Goal: Information Seeking & Learning: Compare options

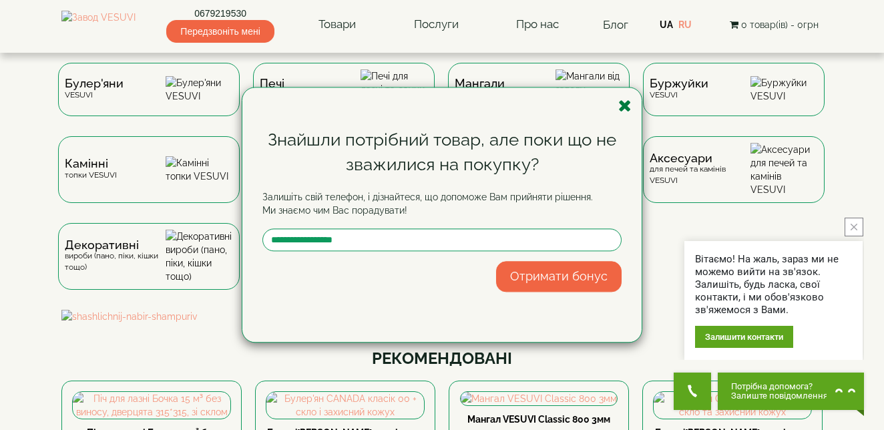
click at [628, 104] on icon "button" at bounding box center [625, 106] width 13 height 17
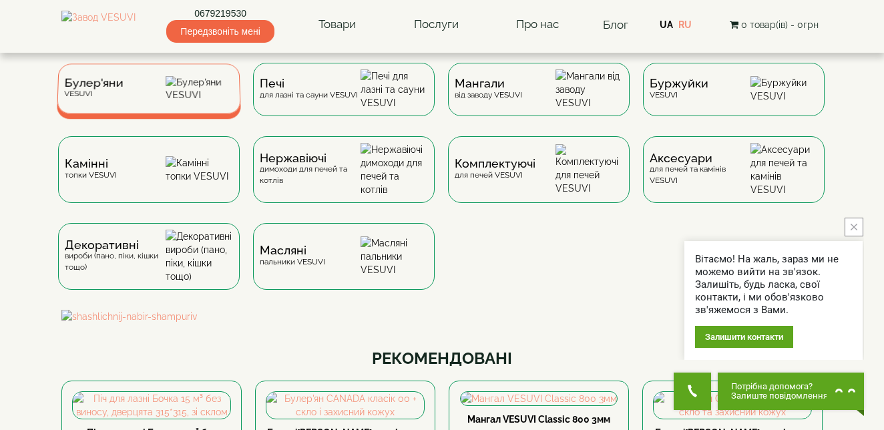
click at [180, 88] on img at bounding box center [200, 88] width 68 height 25
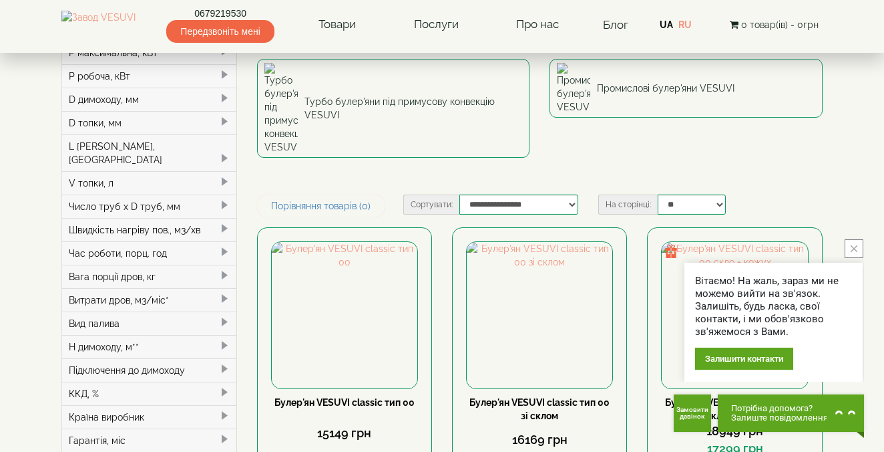
scroll to position [204, 0]
click at [173, 194] on div "Число труб x D труб, мм" at bounding box center [149, 205] width 174 height 23
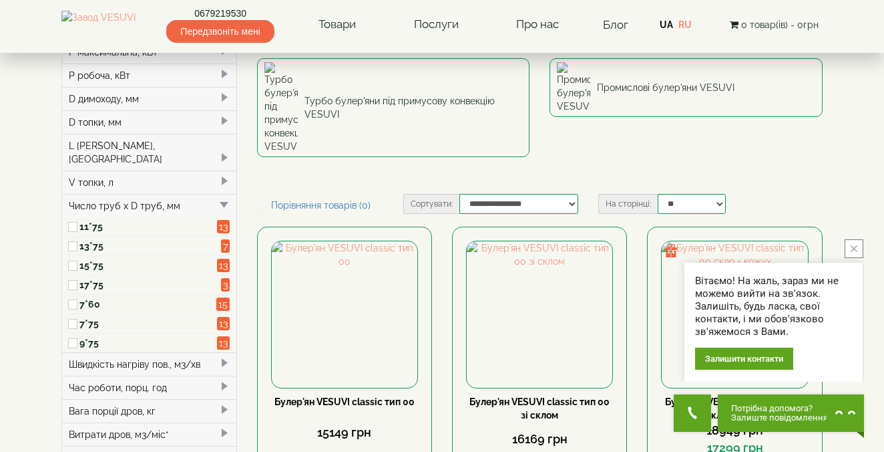
click at [173, 194] on div "Число труб x D труб, мм" at bounding box center [149, 205] width 174 height 23
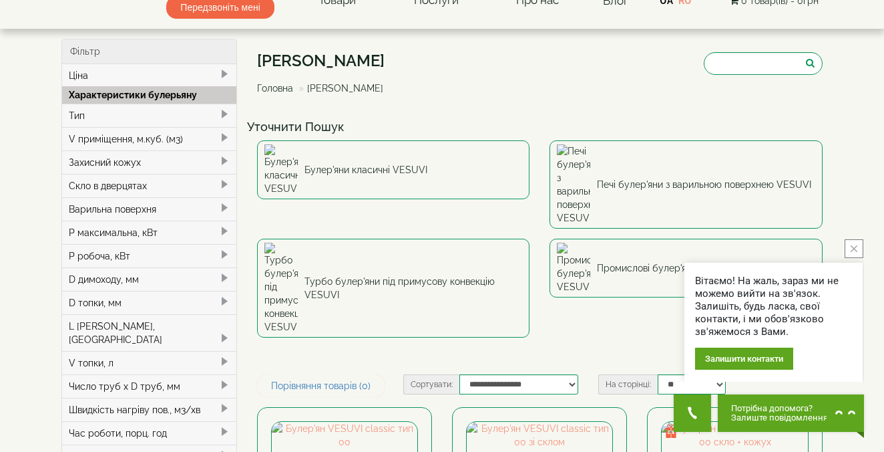
scroll to position [18, 0]
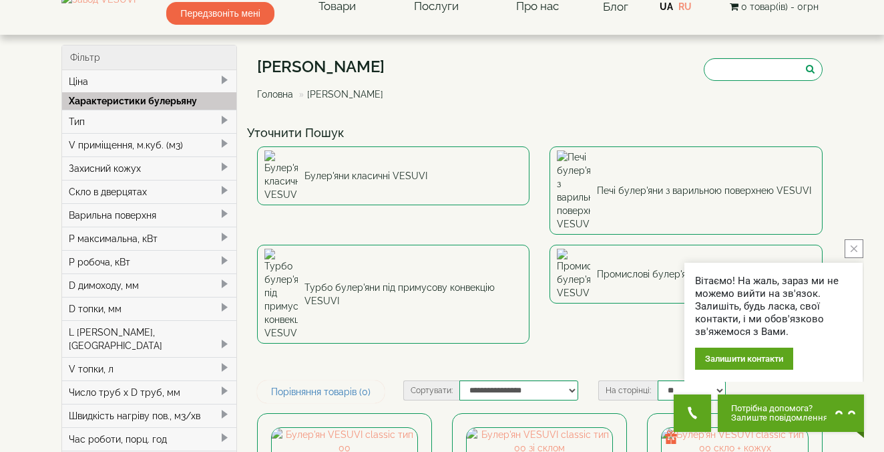
click at [149, 146] on div "V приміщення, м.куб. (м3)" at bounding box center [149, 144] width 174 height 23
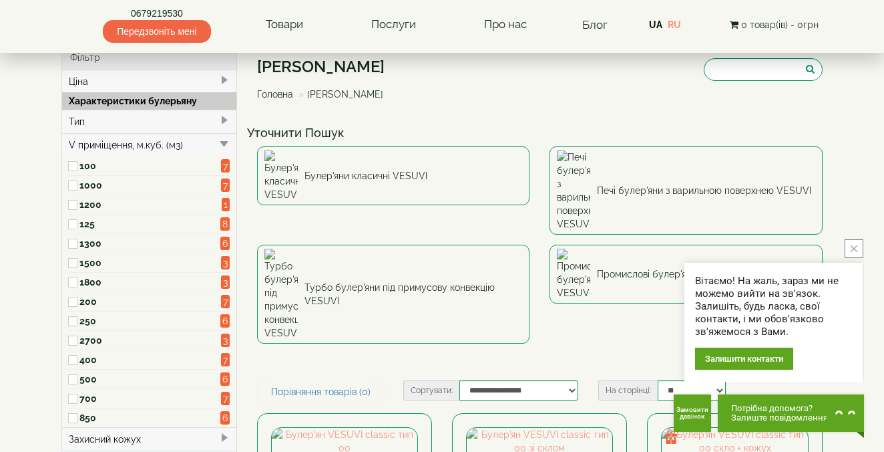
scroll to position [75, 0]
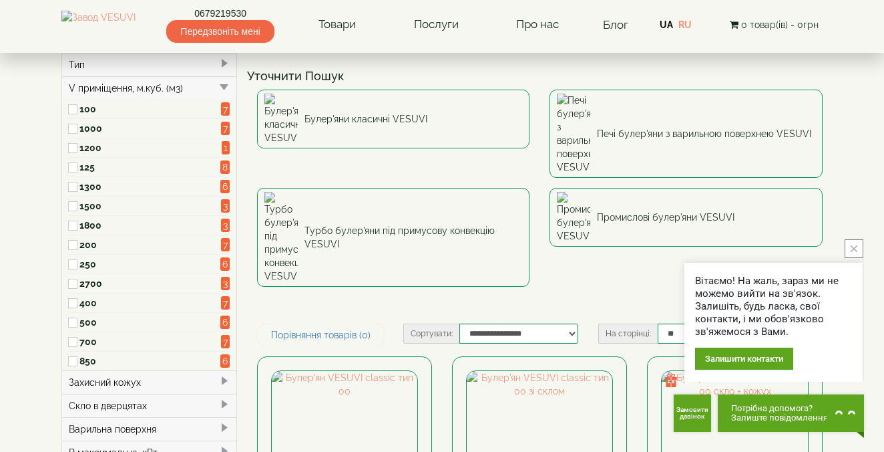
click at [102, 361] on label "850" at bounding box center [149, 360] width 141 height 13
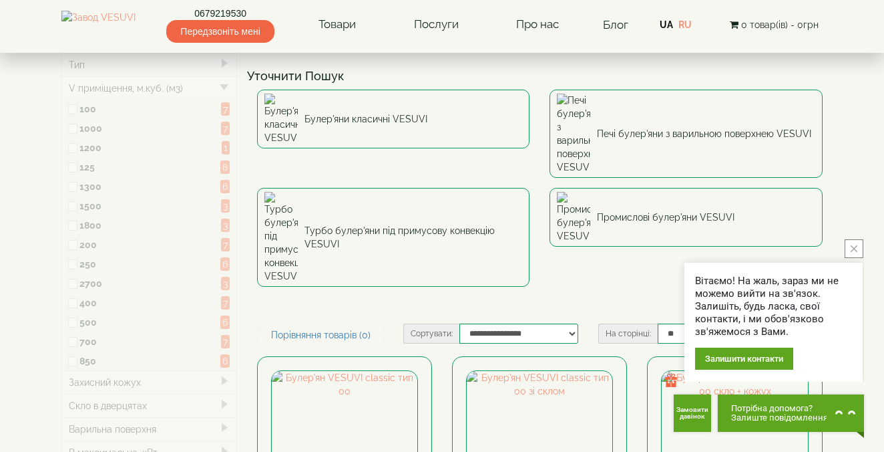
type input "*****"
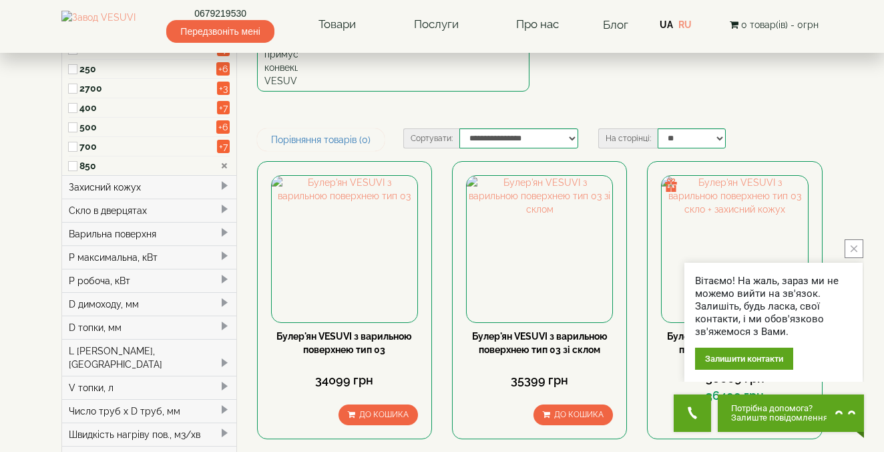
scroll to position [266, 0]
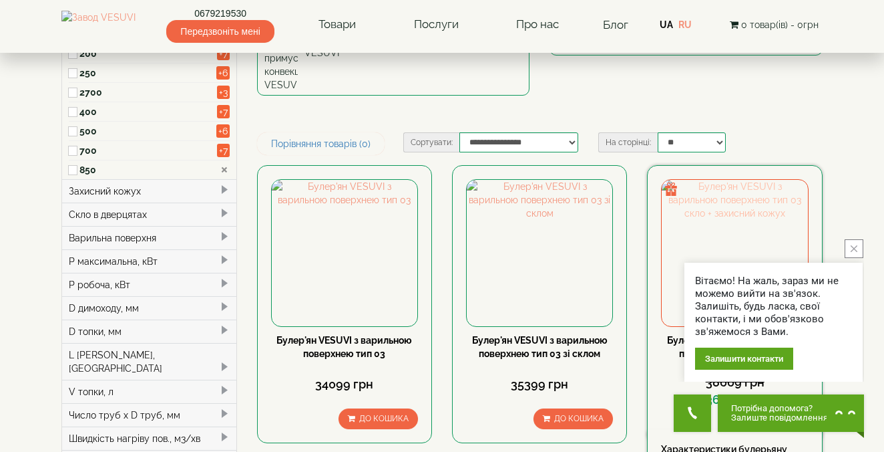
click at [753, 180] on img at bounding box center [735, 253] width 146 height 146
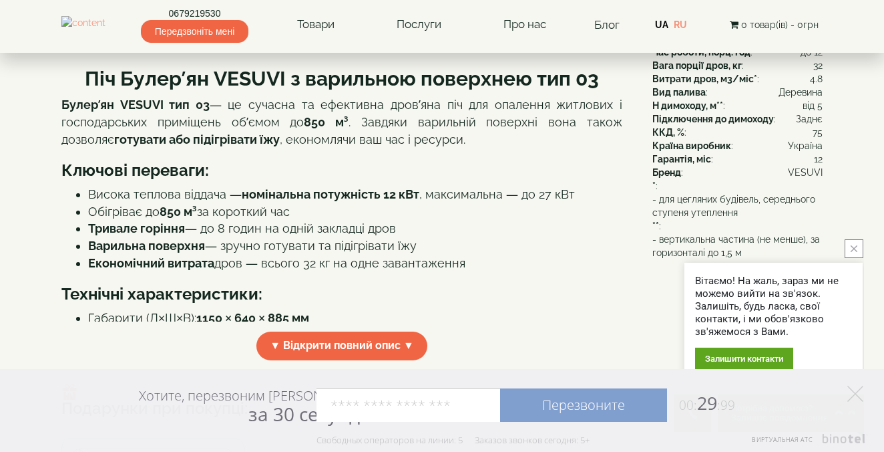
scroll to position [337, 0]
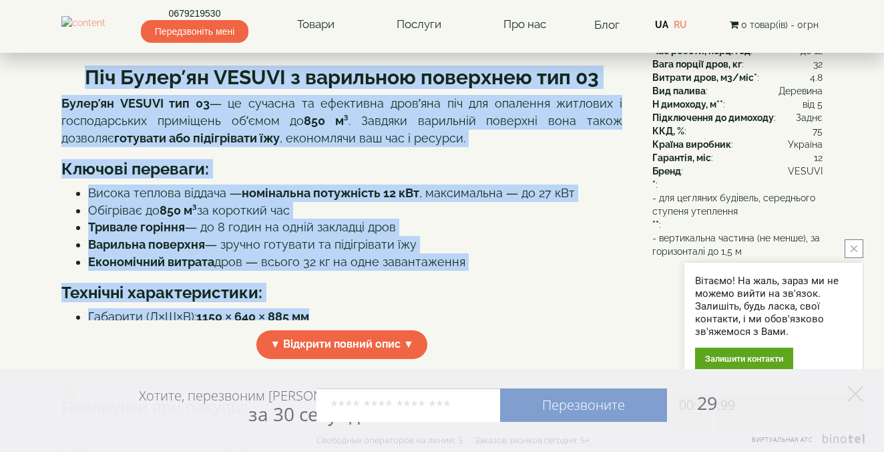
drag, startPoint x: 83, startPoint y: 75, endPoint x: 335, endPoint y: 313, distance: 345.9
click at [335, 313] on div "Піч Булер’ян VESUVI з варильною поверхнею тип 03 Булер’ян VESUVI тип 03 — це су…" at bounding box center [341, 186] width 561 height 267
copy div "Піч Булер’ян VESUVI з варильною поверхнею тип 03 Булер’ян VESUVI тип 03 — це су…"
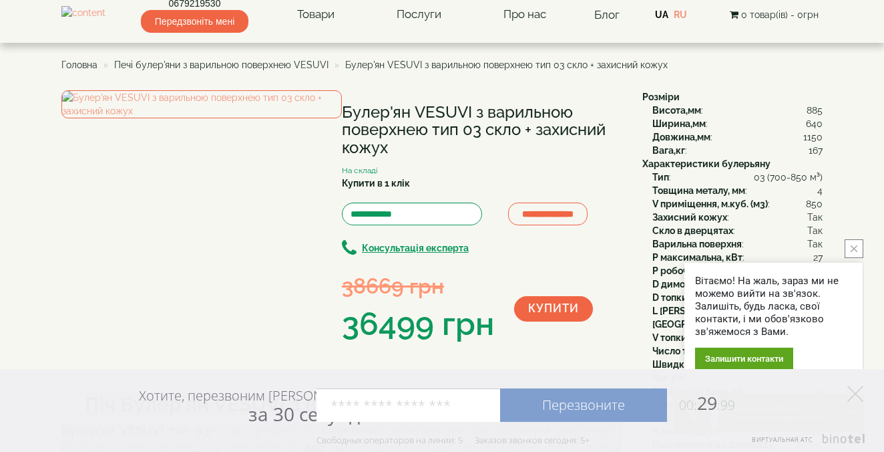
scroll to position [7, 0]
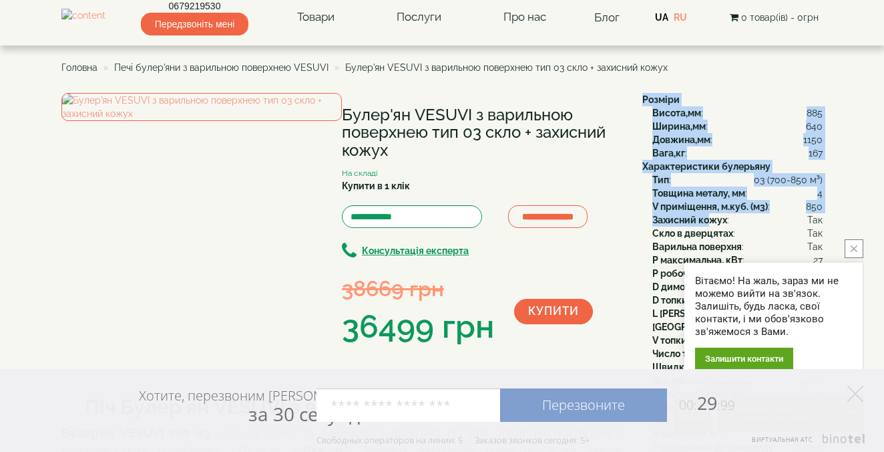
drag, startPoint x: 639, startPoint y: 95, endPoint x: 713, endPoint y: 216, distance: 142.4
click at [713, 216] on div "Розміри Висота,мм : 885 Ширина,мм : 640 Довжина,мм : 1150 Вага,кг : 167 Характе…" at bounding box center [728, 340] width 190 height 494
click at [861, 249] on button "close button" at bounding box center [854, 248] width 19 height 19
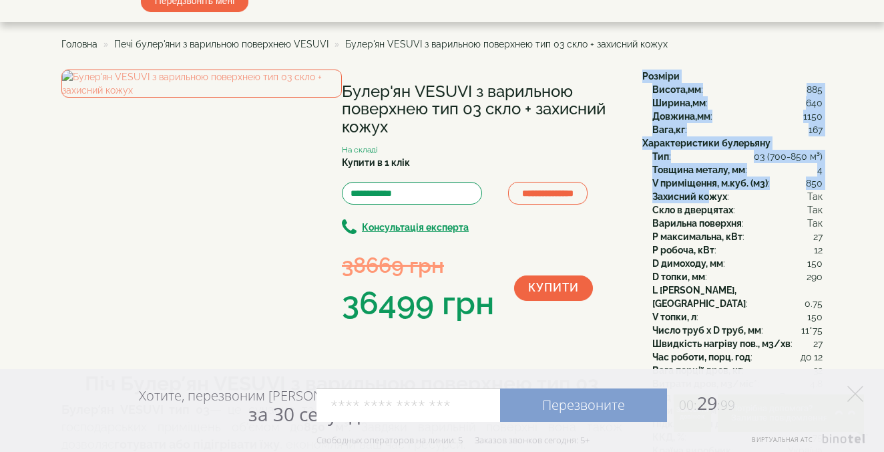
scroll to position [31, 0]
click at [857, 391] on icon at bounding box center [856, 393] width 16 height 16
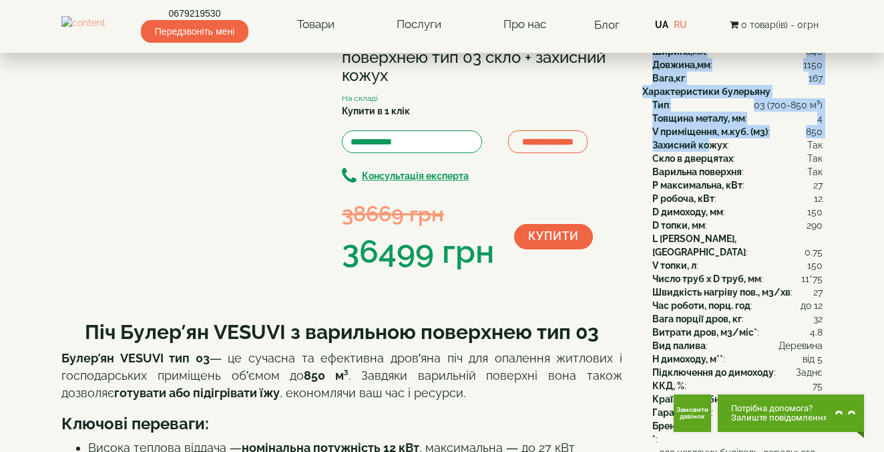
scroll to position [56, 0]
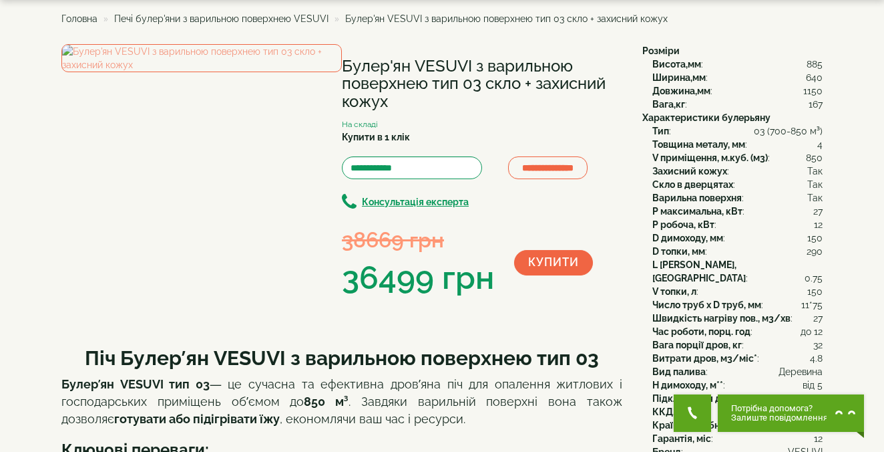
click at [613, 45] on div "**********" at bounding box center [482, 172] width 281 height 256
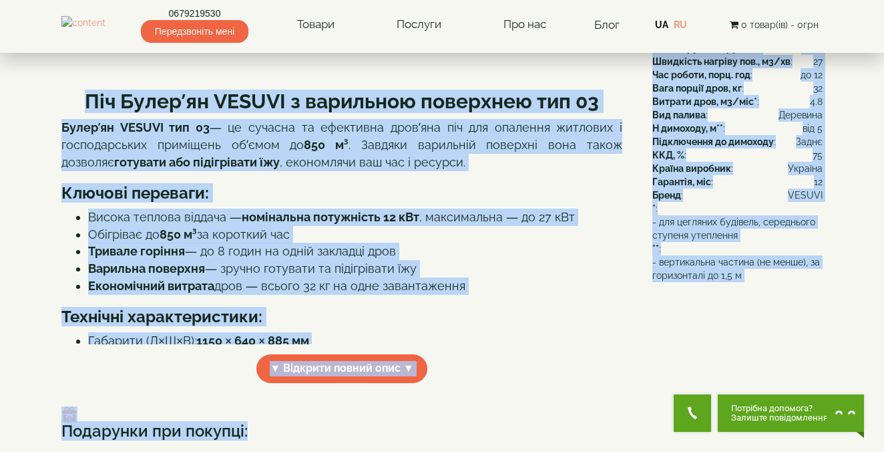
scroll to position [360, 0]
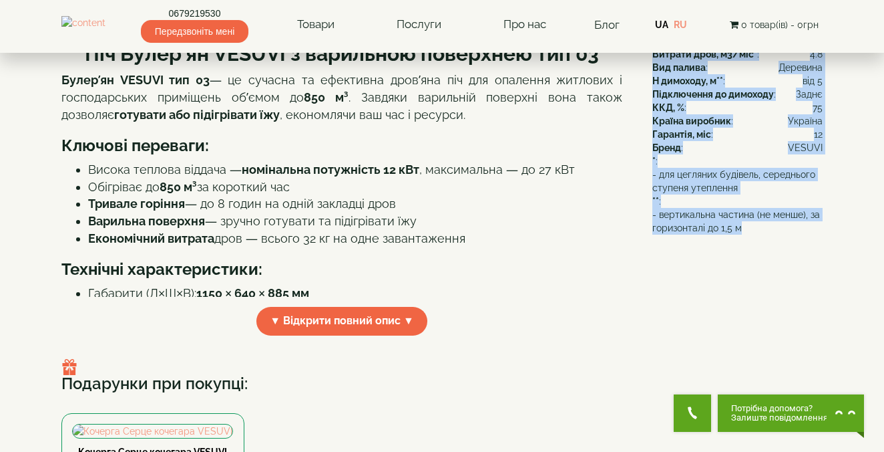
drag, startPoint x: 643, startPoint y: 49, endPoint x: 798, endPoint y: 216, distance: 227.8
copy div "Розміри Висота,мм : 885 Ширина,мм : 640 Довжина,мм : 1150 Вага,кг : 167 Характе…"
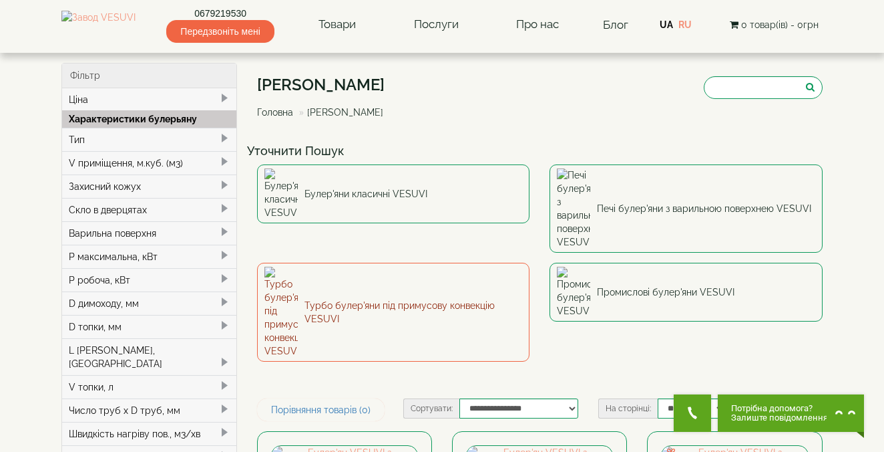
click at [327, 263] on link "Турбо булер'яни під примусову конвекцію VESUVI" at bounding box center [393, 312] width 273 height 99
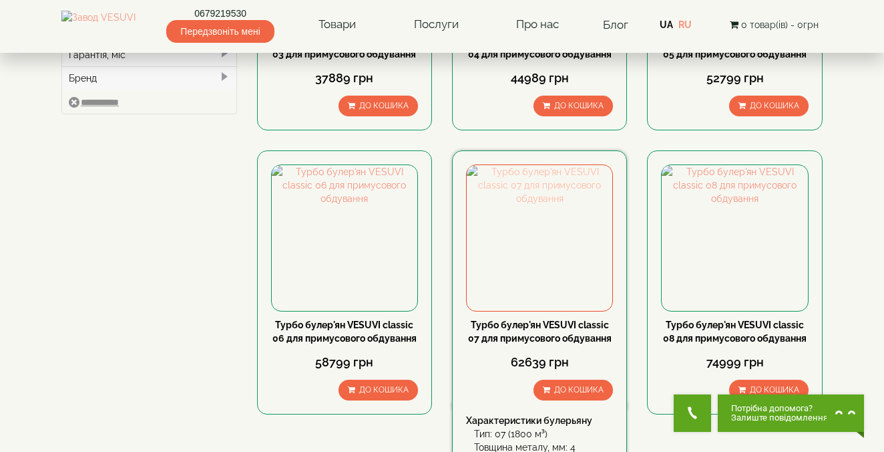
scroll to position [589, 0]
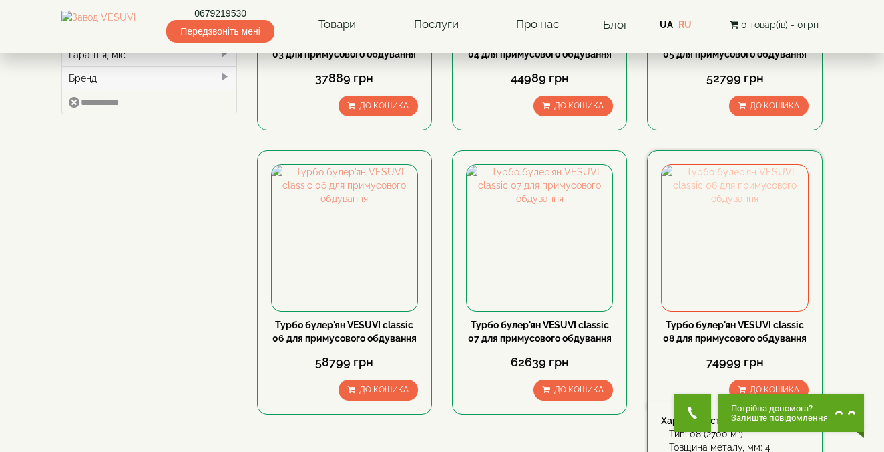
click at [727, 259] on img at bounding box center [735, 238] width 146 height 146
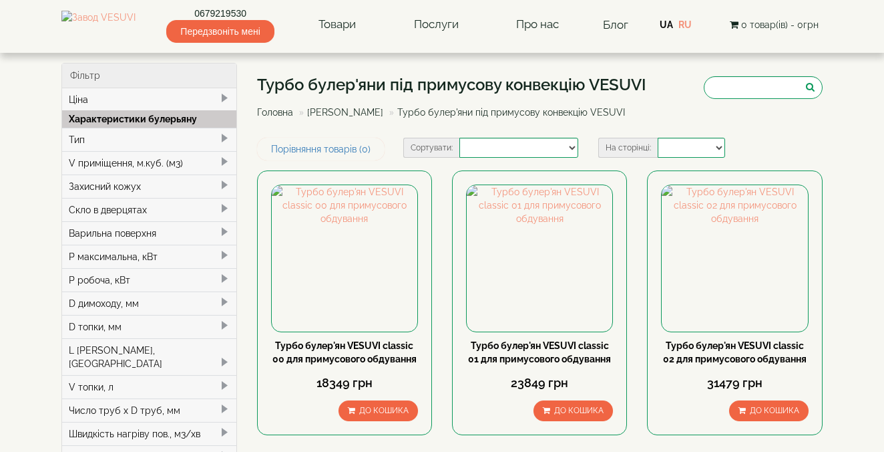
select select
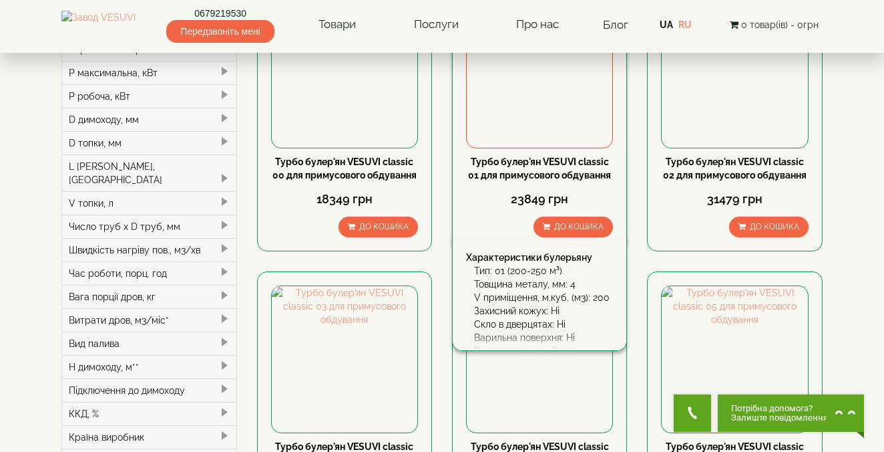
scroll to position [181, 0]
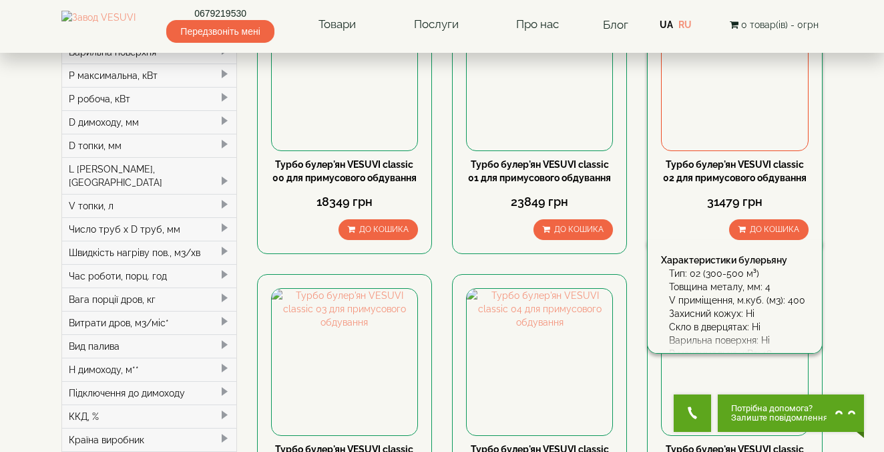
click at [703, 100] on img at bounding box center [735, 77] width 146 height 146
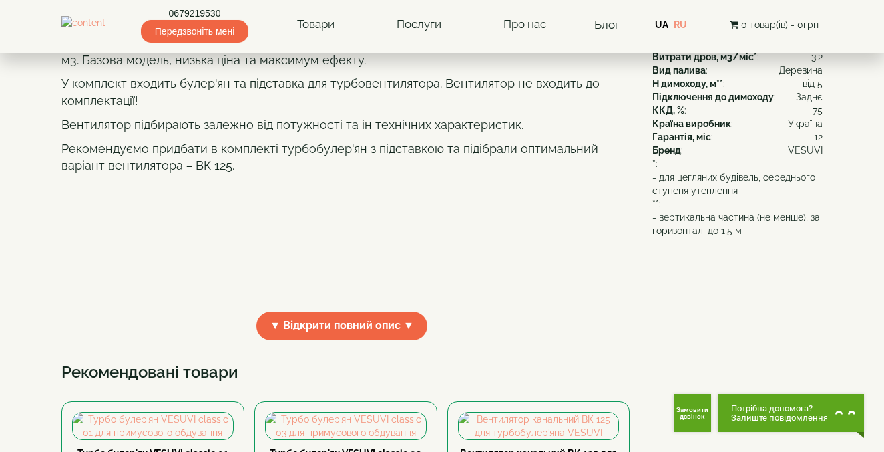
scroll to position [355, 0]
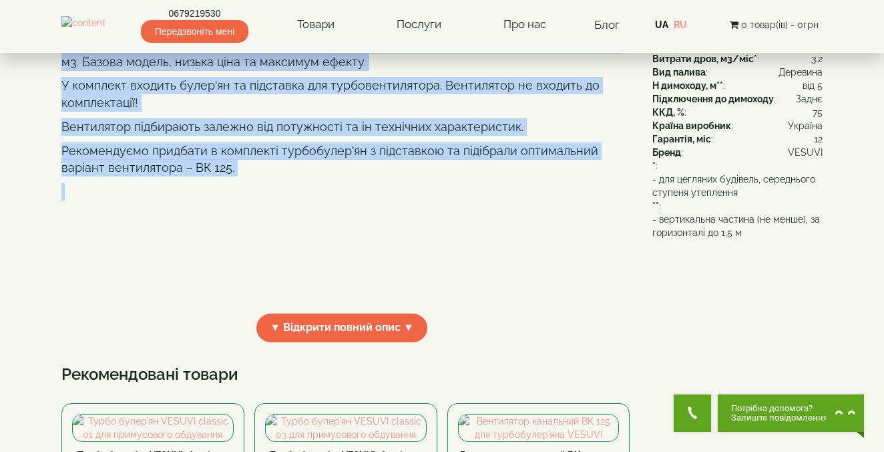
drag, startPoint x: 61, startPoint y: 110, endPoint x: 246, endPoint y: 240, distance: 226.3
click at [244, 241] on div "**********" at bounding box center [442, 289] width 782 height 1088
copy div "Турбо булер'ян типу "02" "Vesuvi" - ощадливий варіант обігріву для приміщення о…"
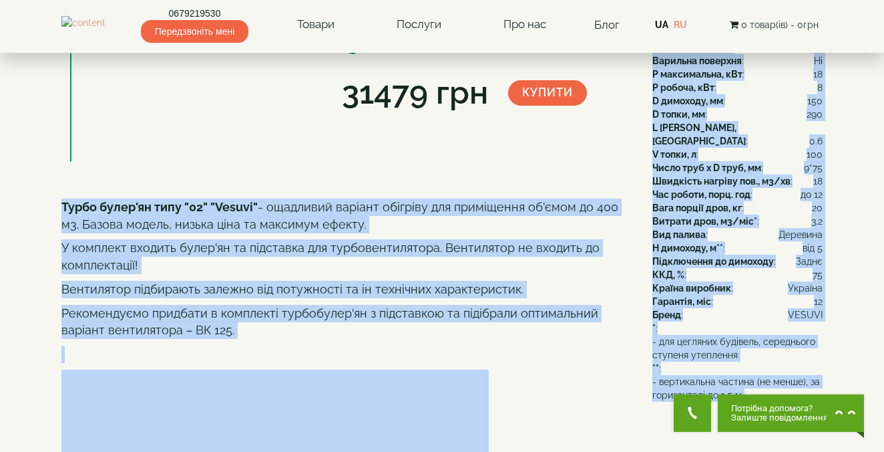
scroll to position [194, 0]
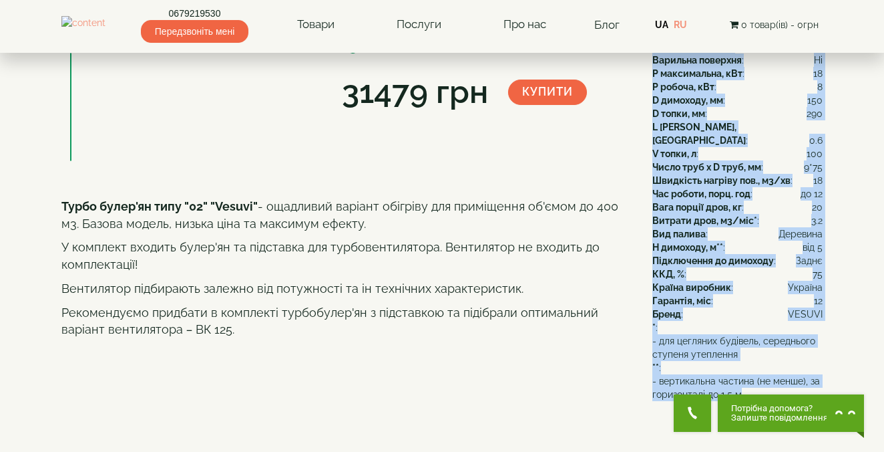
drag, startPoint x: 643, startPoint y: 104, endPoint x: 750, endPoint y: 383, distance: 299.6
click at [750, 385] on div "Розміри Висота,мм : 840 Ширина,мм : 580 Довжина,мм : 970 Вага,кг : 144 Характер…" at bounding box center [728, 153] width 190 height 494
copy div "Розміри Висота,мм : 840 Ширина,мм : 580 Довжина,мм : 970 Вага,кг : 144 Характер…"
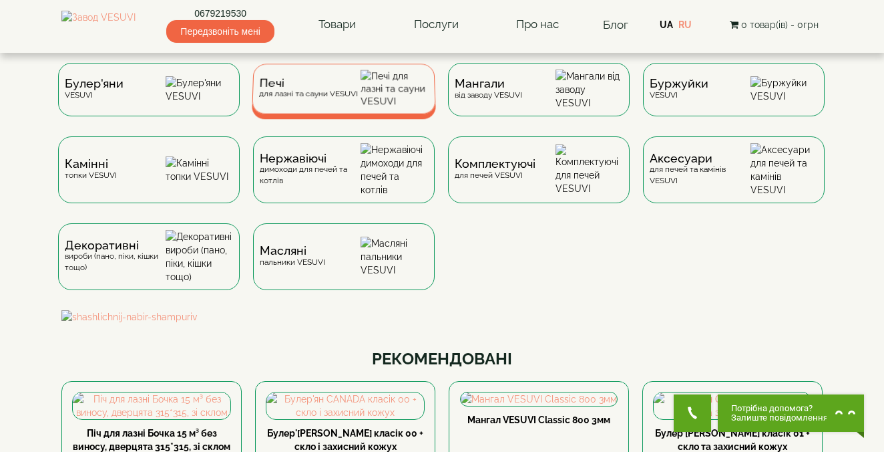
click at [348, 81] on div "Печі для лазні та сауни VESUVI" at bounding box center [344, 88] width 184 height 50
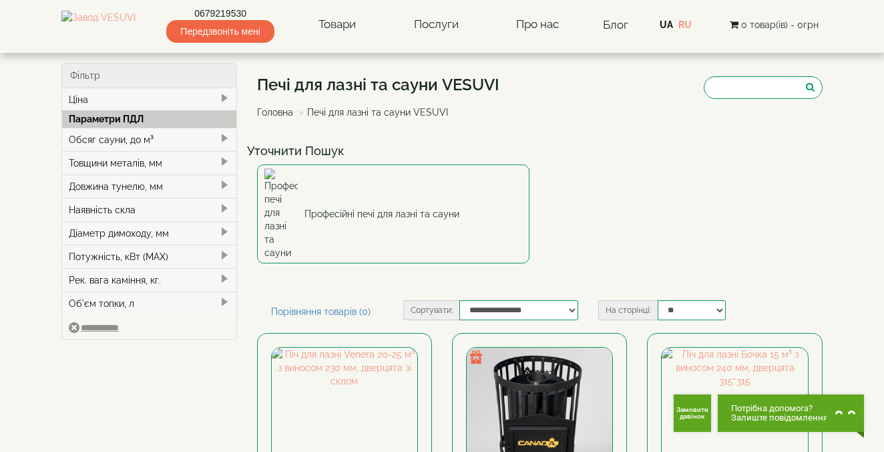
click at [172, 279] on div "Рек. вага каміння, кг." at bounding box center [149, 279] width 174 height 23
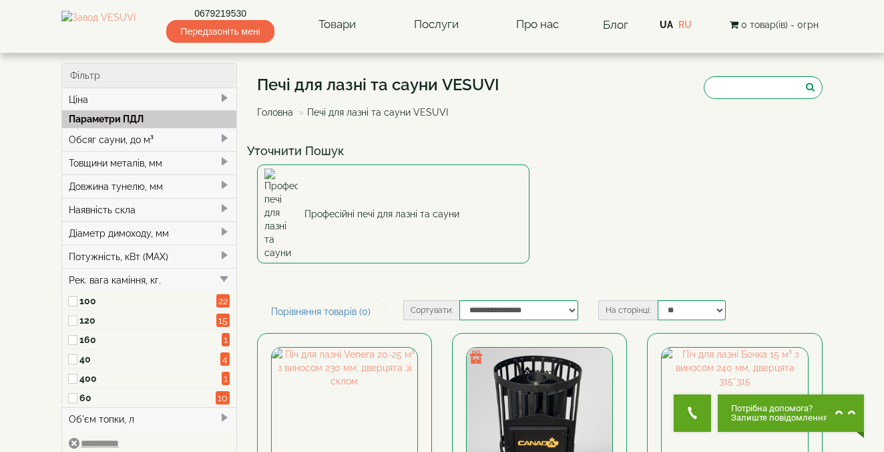
click at [92, 363] on label "40" at bounding box center [147, 358] width 136 height 13
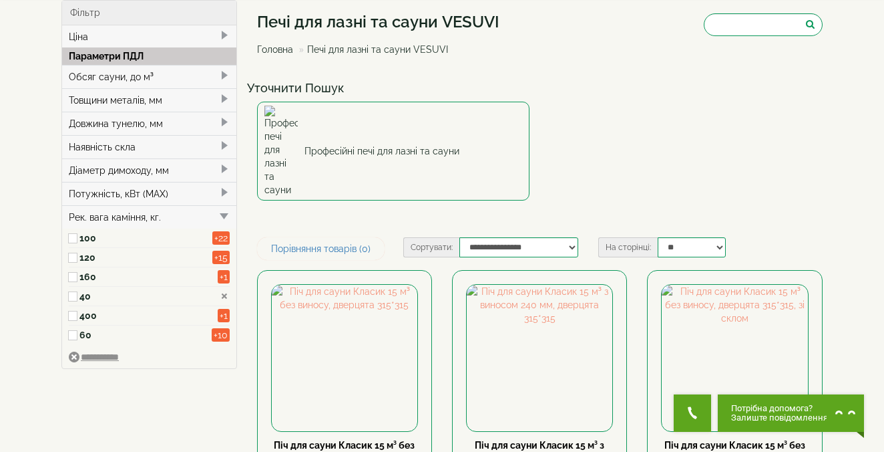
scroll to position [69, 0]
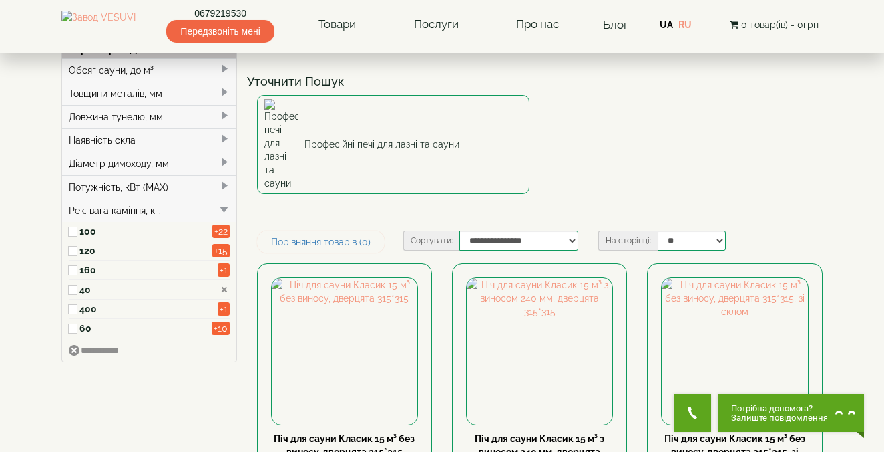
click at [162, 275] on label "160" at bounding box center [145, 269] width 132 height 13
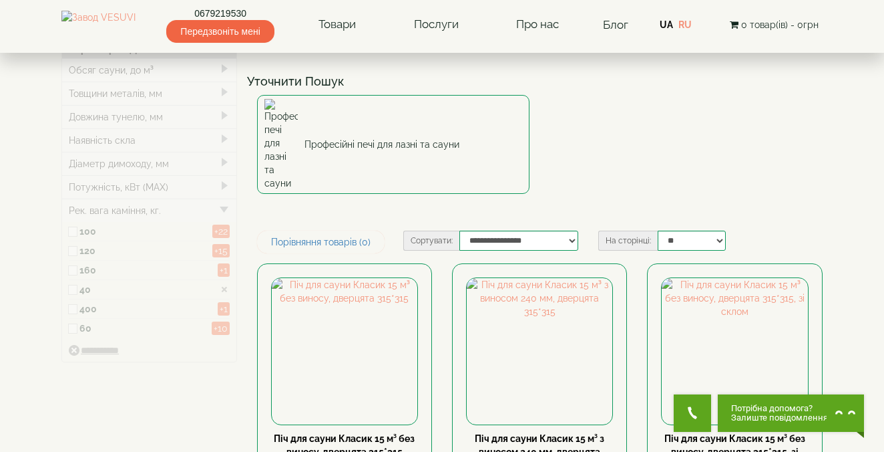
type input "*****"
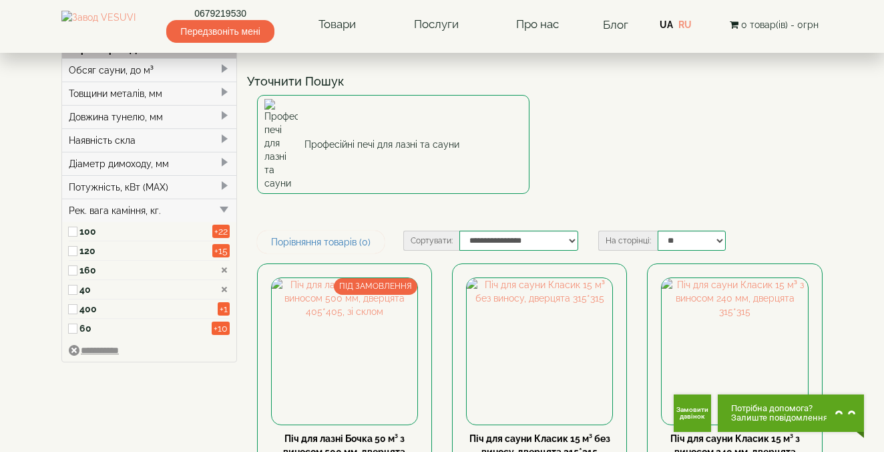
click at [112, 287] on label "40" at bounding box center [145, 289] width 132 height 13
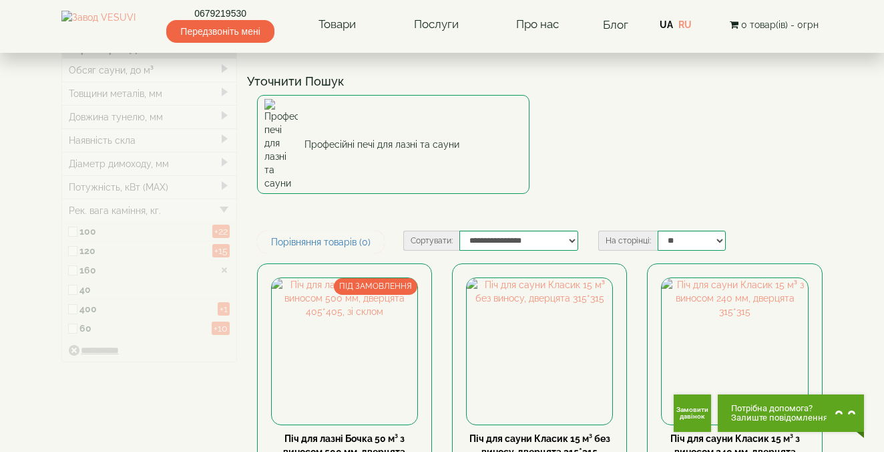
type input "*****"
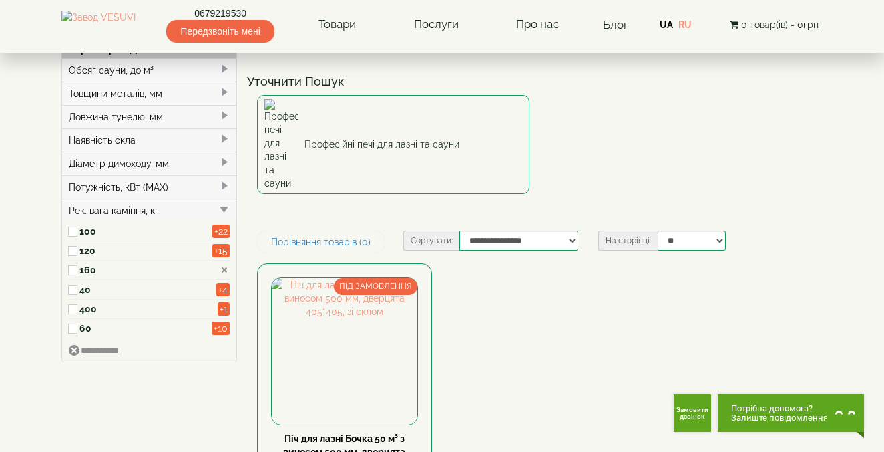
click at [109, 309] on label "400" at bounding box center [145, 308] width 132 height 13
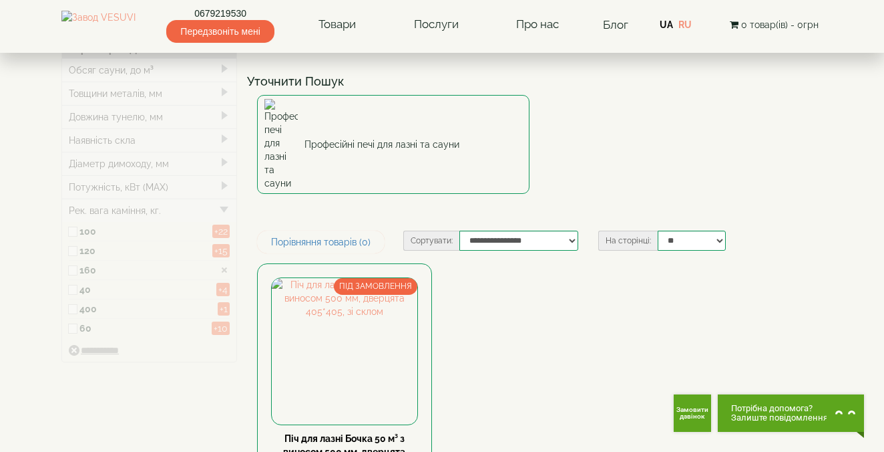
type input "*****"
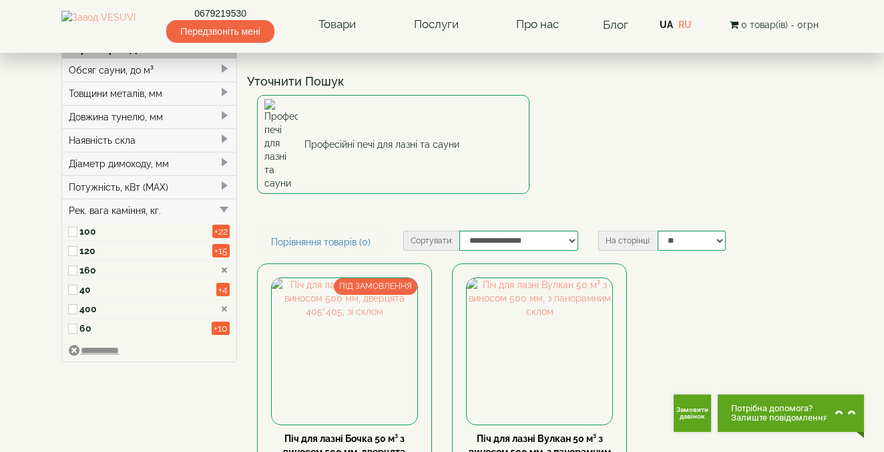
click at [106, 274] on label "160" at bounding box center [145, 269] width 132 height 13
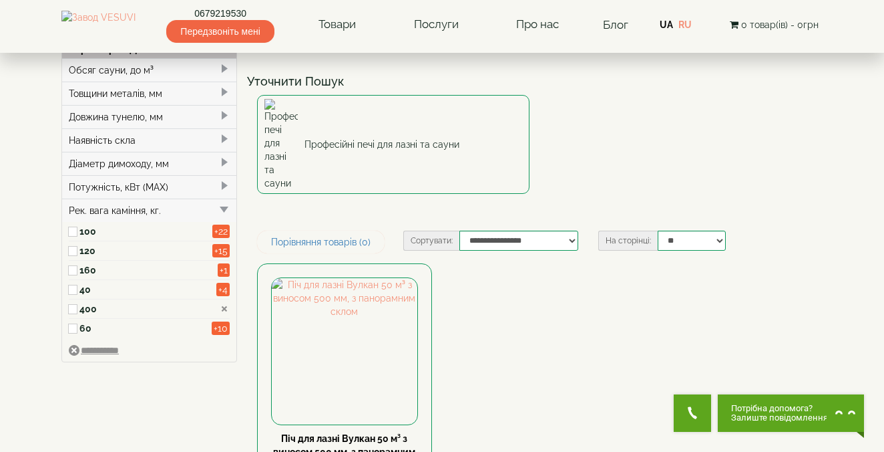
click at [102, 324] on label "60" at bounding box center [145, 327] width 132 height 13
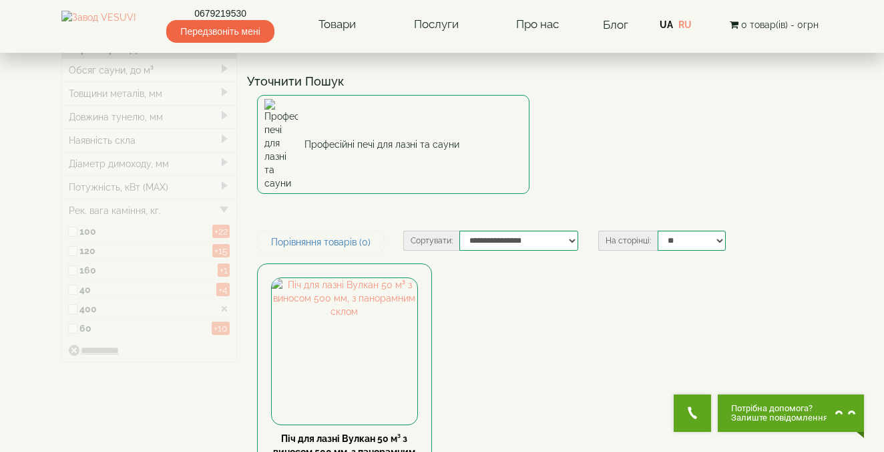
type input "*****"
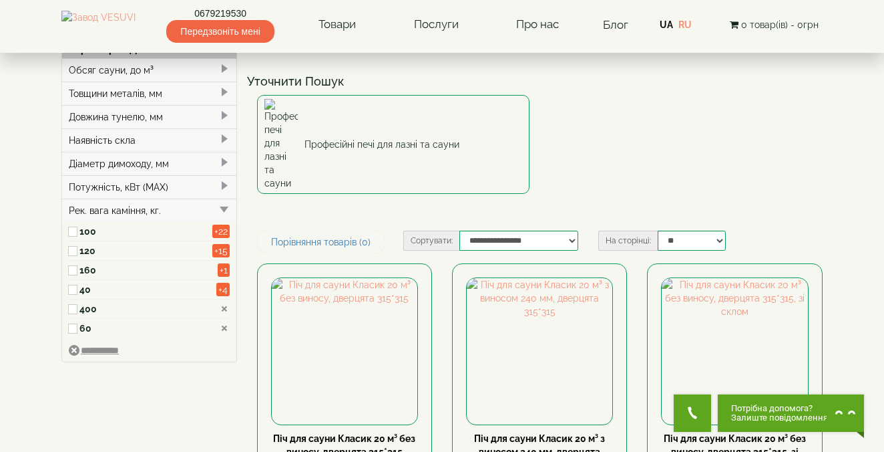
click at [102, 309] on label "400" at bounding box center [145, 308] width 133 height 13
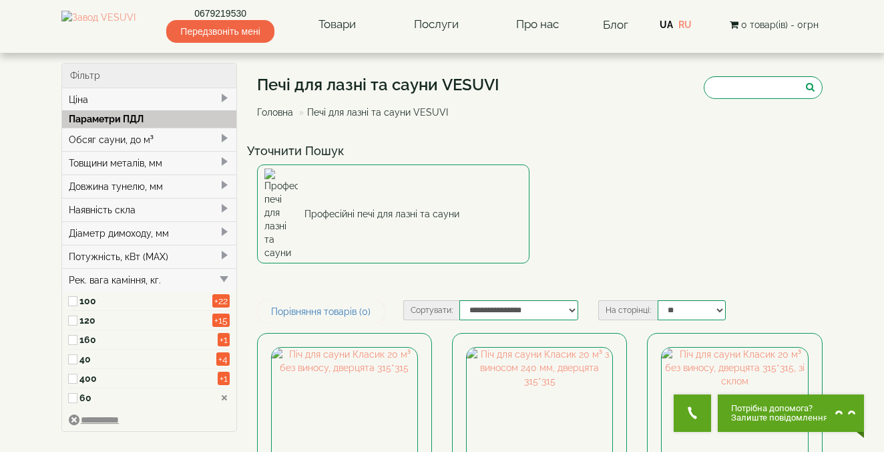
click at [91, 298] on label "100" at bounding box center [145, 300] width 133 height 13
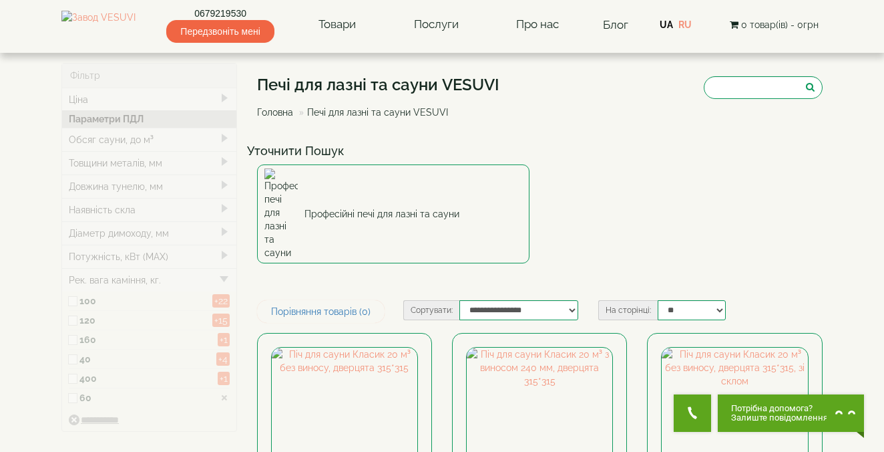
type input "*****"
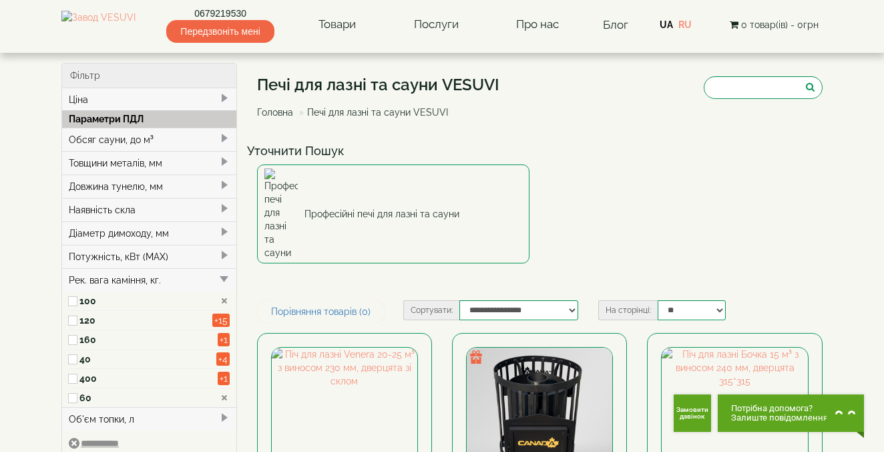
click at [87, 398] on label "60" at bounding box center [145, 397] width 133 height 13
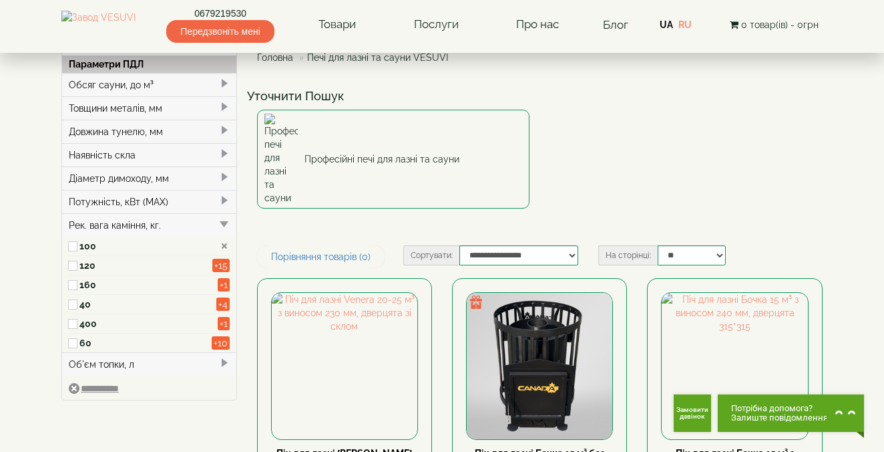
scroll to position [81, 0]
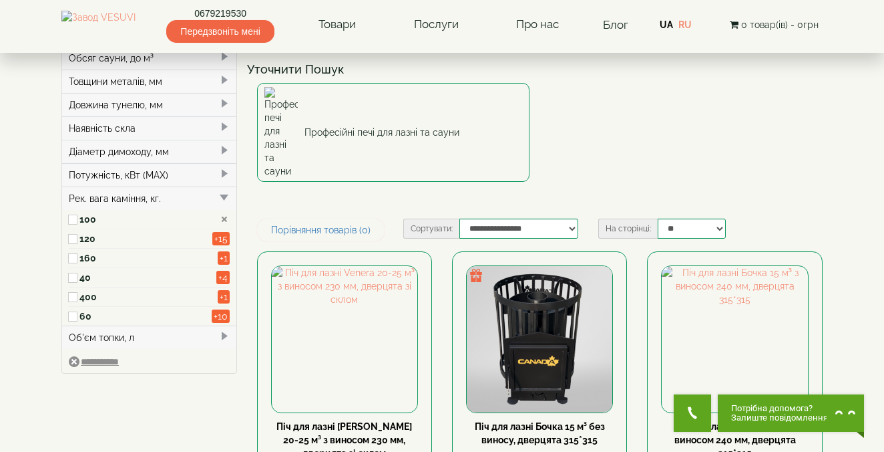
click at [94, 215] on label "100" at bounding box center [145, 218] width 132 height 13
type input "*****"
type input "******"
click at [222, 200] on span at bounding box center [224, 197] width 11 height 11
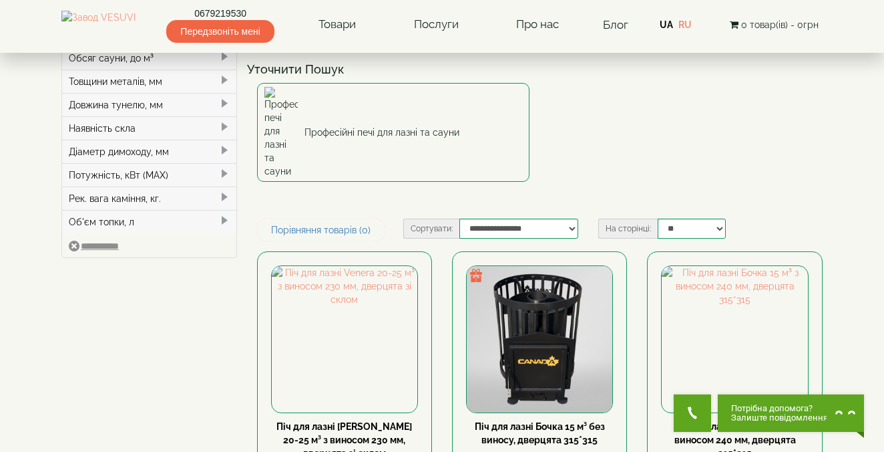
click at [182, 220] on div "Об'єм топки, л" at bounding box center [149, 221] width 174 height 23
click at [117, 245] on label "26.4" at bounding box center [149, 242] width 141 height 13
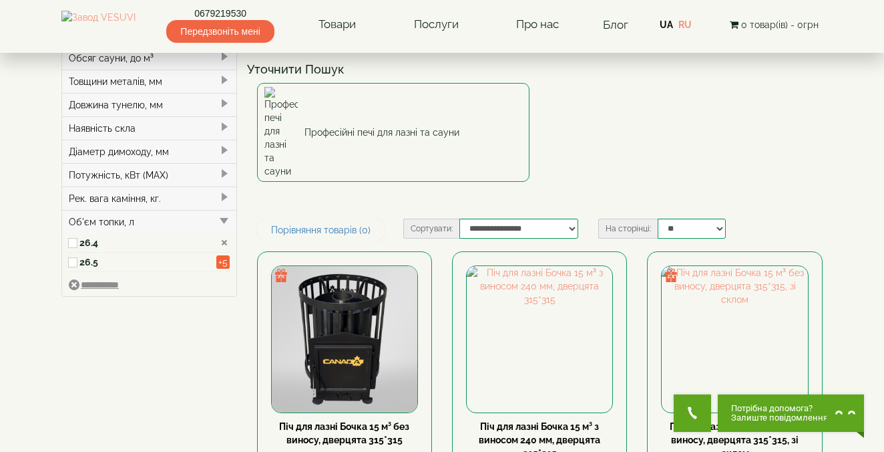
type input "*****"
click at [116, 243] on label "26.4" at bounding box center [147, 242] width 137 height 13
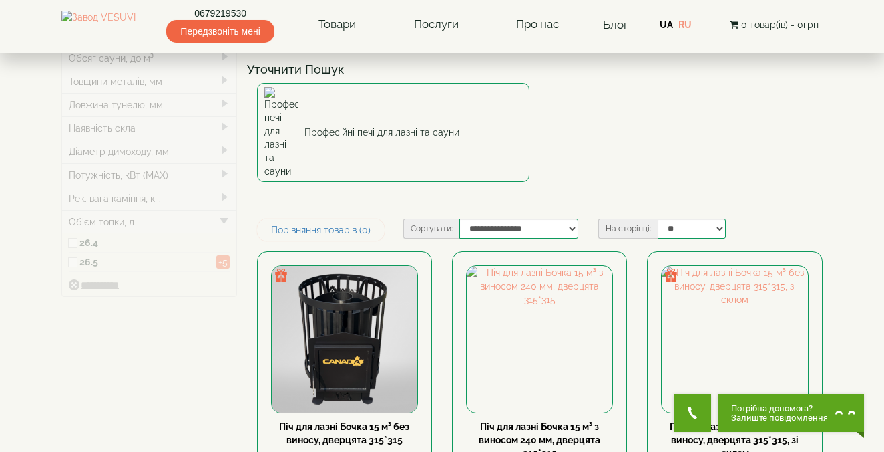
type input "*****"
type input "******"
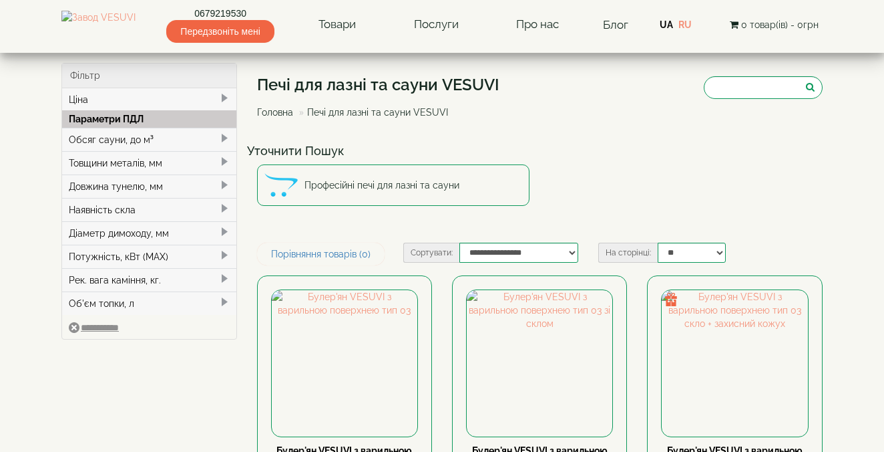
scroll to position [69, 0]
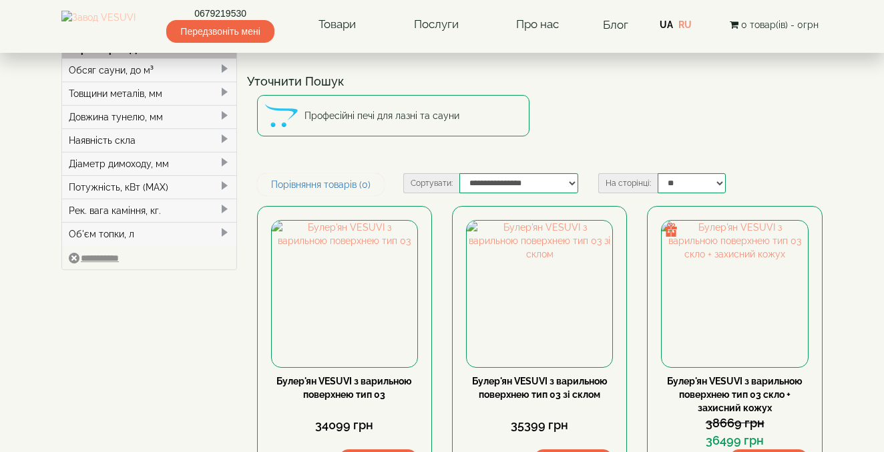
click at [130, 39] on img at bounding box center [98, 25] width 74 height 28
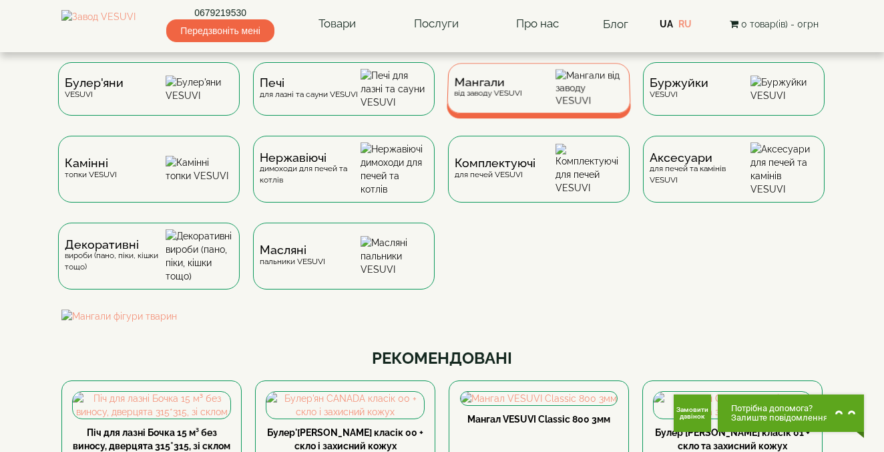
scroll to position [1, 0]
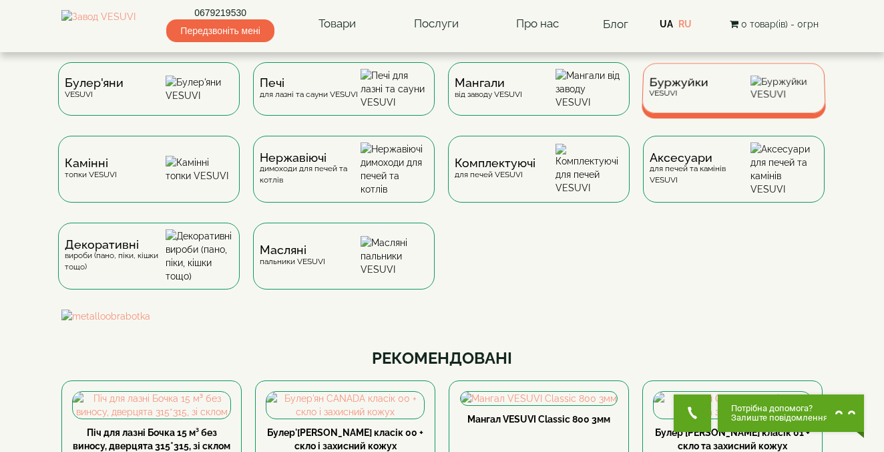
click at [676, 98] on div "Буржуйки VESUVI" at bounding box center [678, 87] width 59 height 21
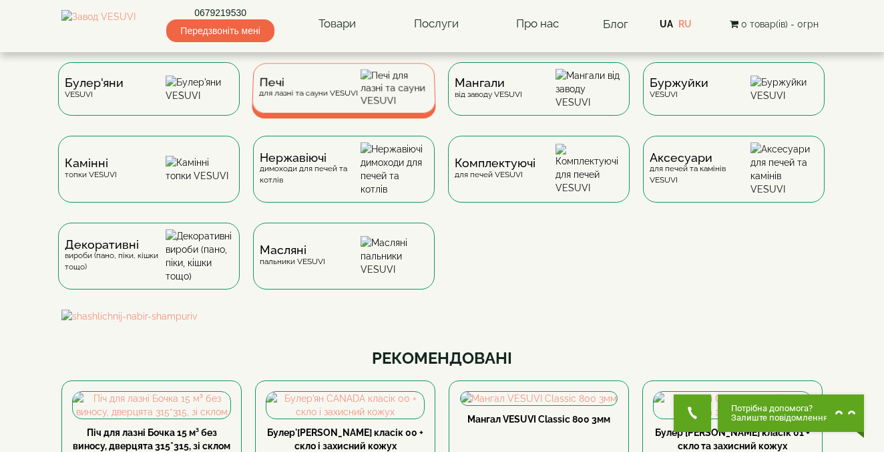
click at [313, 98] on div "Печі для лазні та сауни VESUVI" at bounding box center [308, 87] width 99 height 21
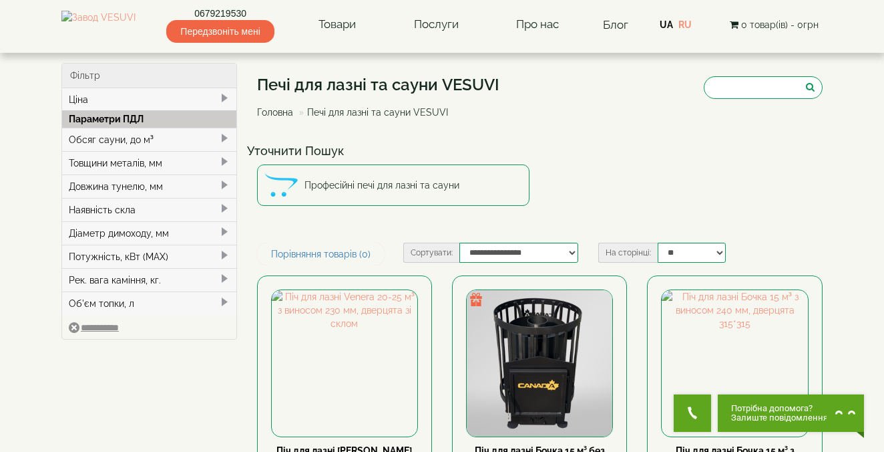
click at [159, 281] on div "Рек. вага каміння, кг." at bounding box center [149, 279] width 174 height 23
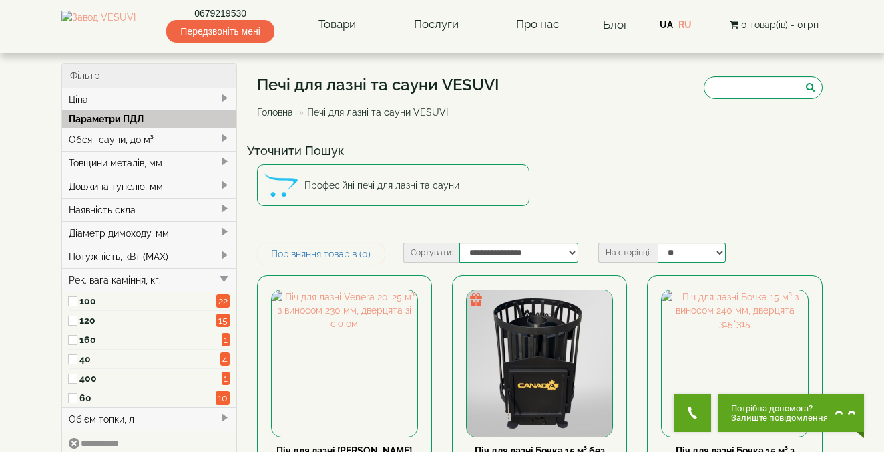
click at [128, 319] on label "120" at bounding box center [147, 319] width 136 height 13
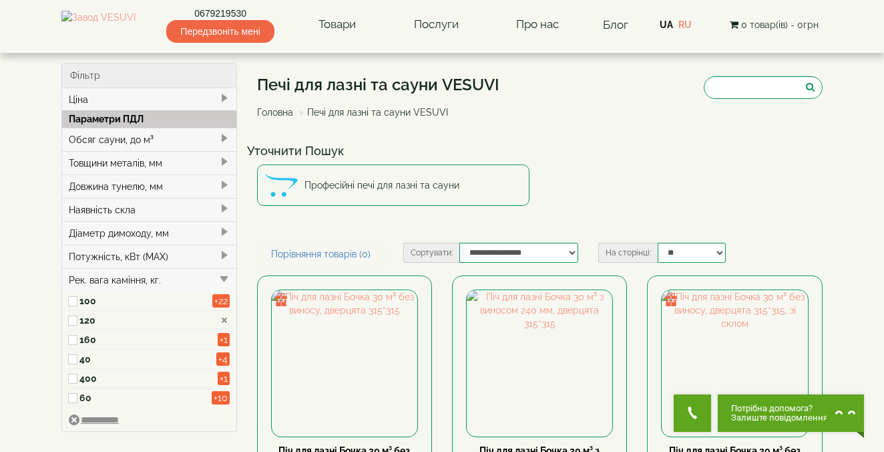
type input "*****"
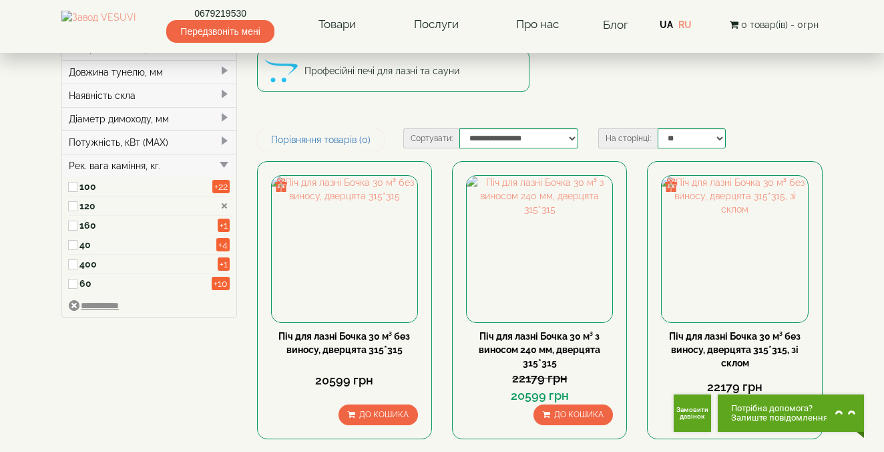
scroll to position [118, 0]
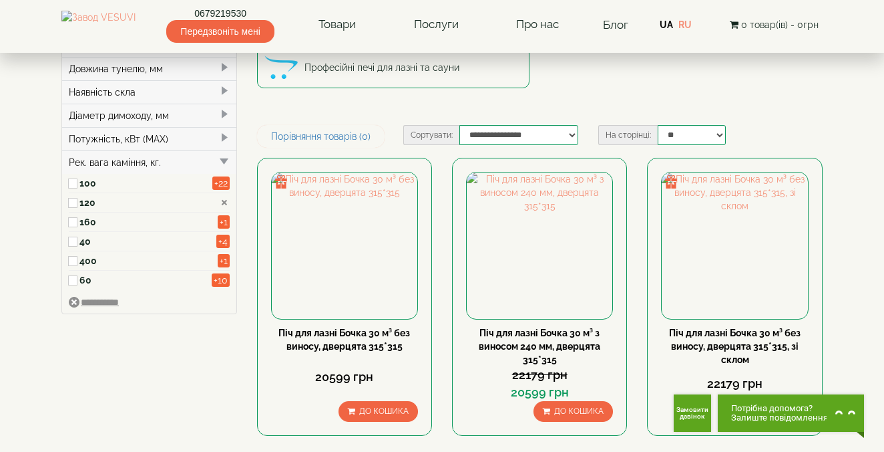
click at [86, 204] on label "120" at bounding box center [145, 202] width 132 height 13
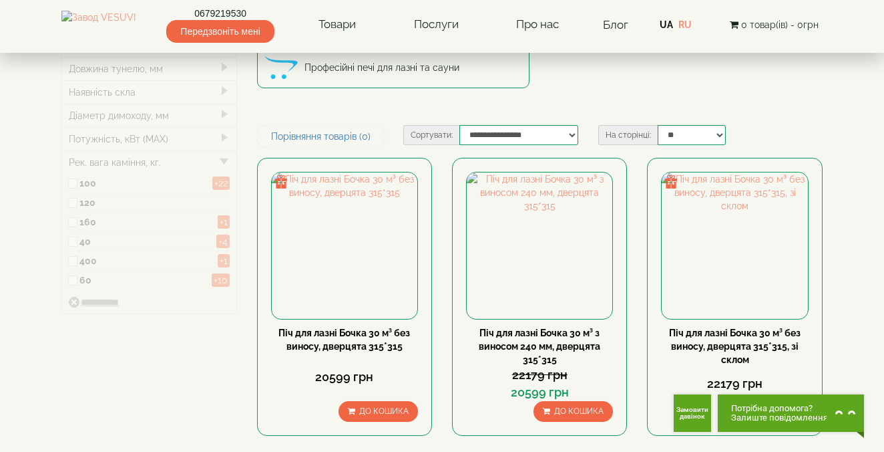
type input "*****"
type input "******"
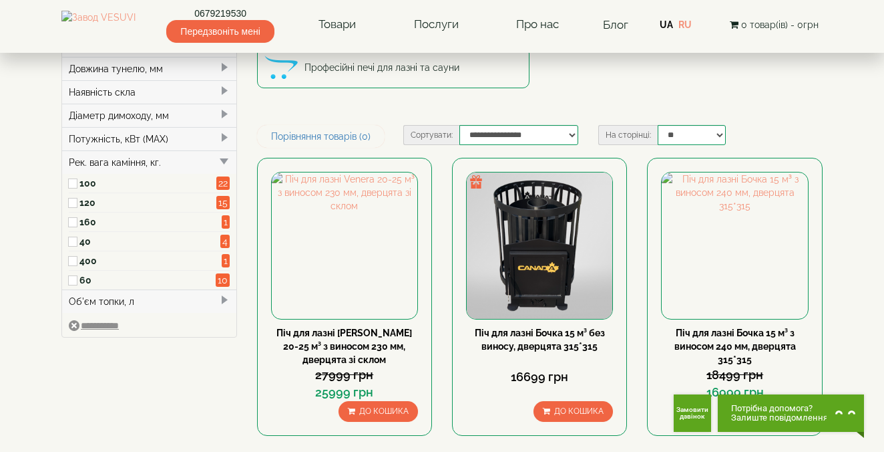
click at [98, 257] on label "400" at bounding box center [147, 260] width 136 height 13
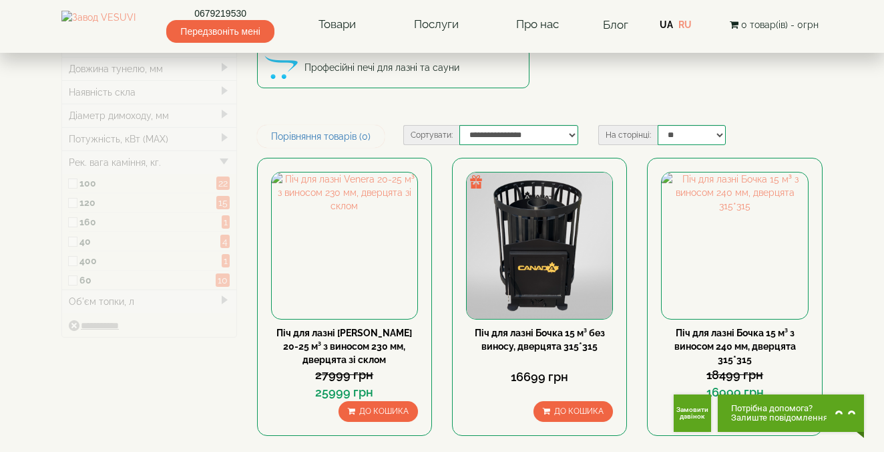
type input "*****"
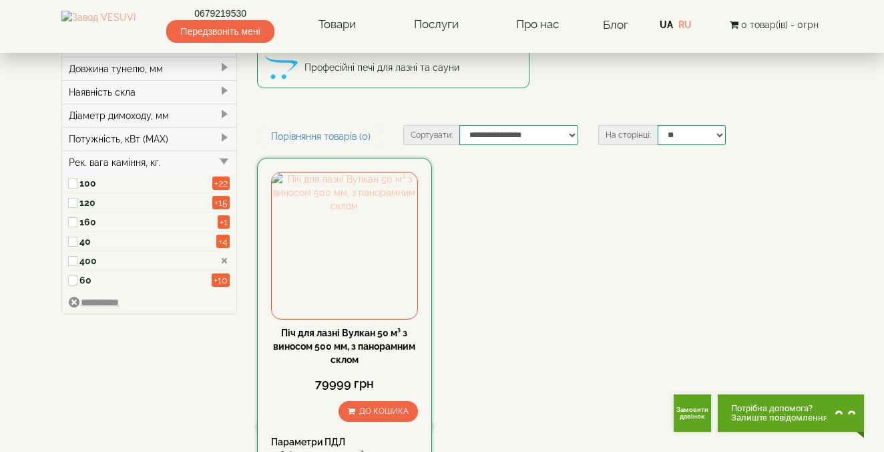
click at [351, 246] on img at bounding box center [345, 245] width 146 height 146
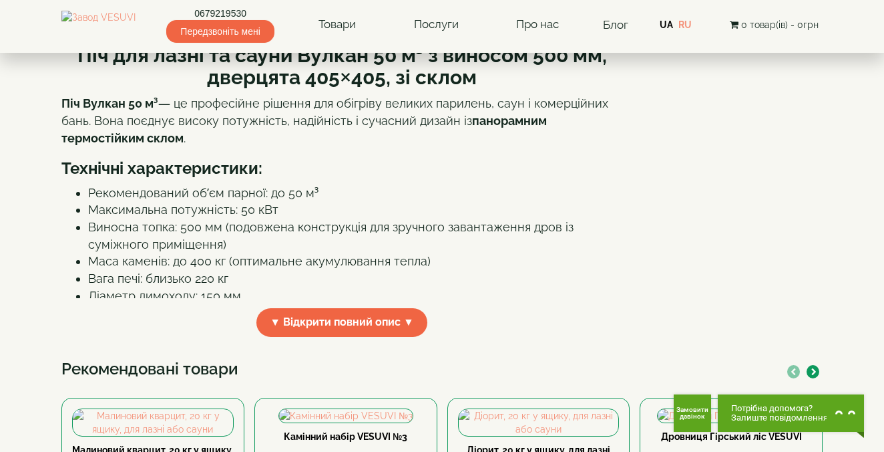
scroll to position [347, 0]
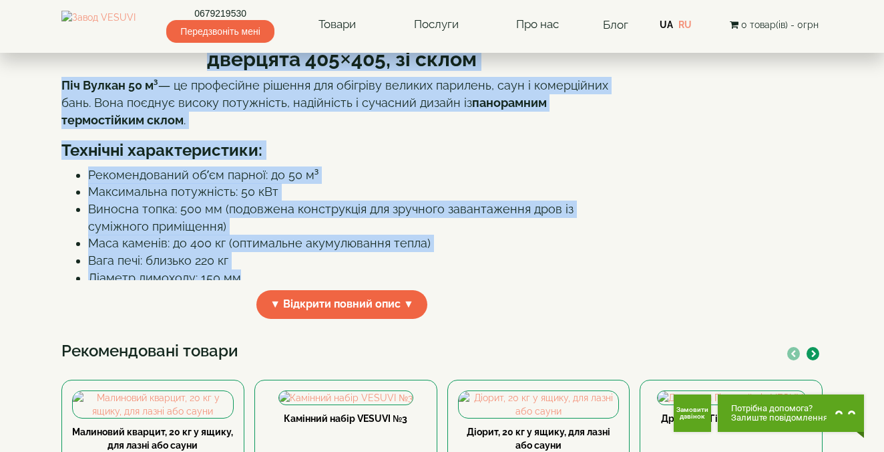
drag, startPoint x: 77, startPoint y: 136, endPoint x: 251, endPoint y: 366, distance: 289.0
click at [251, 280] on div "Піч для лазні та сауни Вулкан 50 м³ з виносом 500 мм, дверцята 405×405, зі скло…" at bounding box center [341, 146] width 561 height 267
copy div "Lor ips dolor si ametc Adipis 45 e³ s doeiusm 260 te, incididu 302×289, ut labo…"
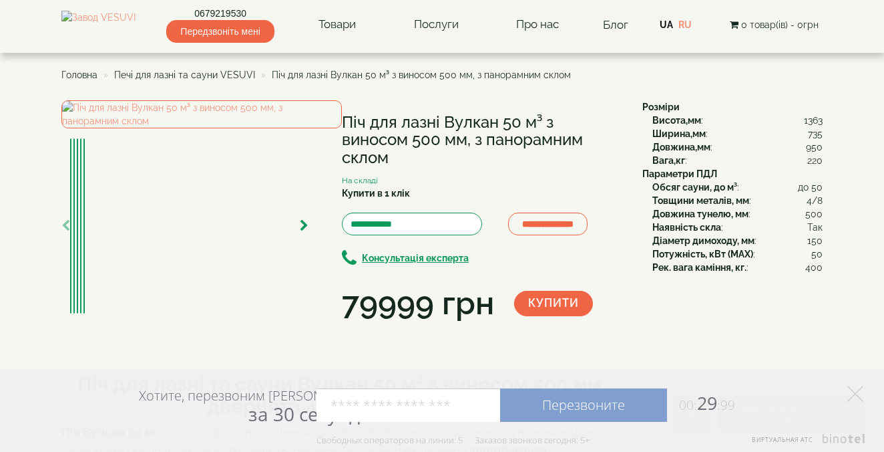
scroll to position [0, 0]
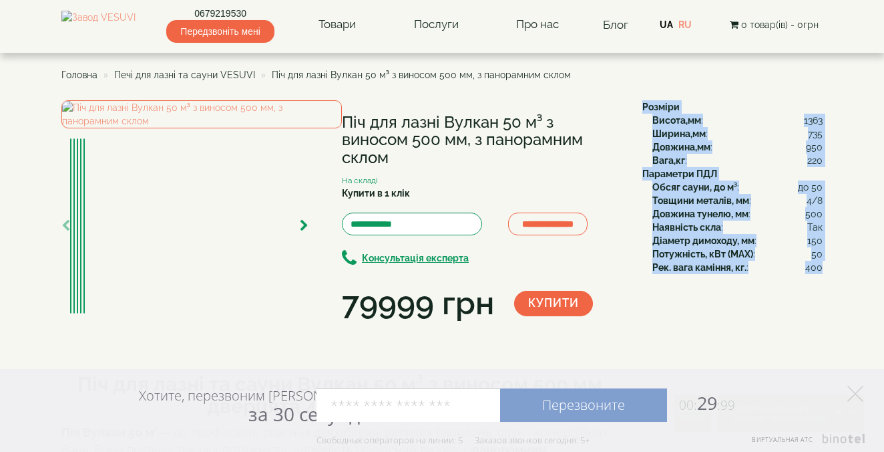
drag, startPoint x: 642, startPoint y: 108, endPoint x: 820, endPoint y: 267, distance: 238.9
click at [820, 267] on div "Розміри Висота,мм : 1363 Ширина,мм : 735 Довжина,мм : 950 Вага,кг : 220 Парамет…" at bounding box center [728, 187] width 190 height 174
copy div "Розміри Висота,мм : 1363 Ширина,мм : 735 Довжина,мм : 950 Вага,кг : 220 Парамет…"
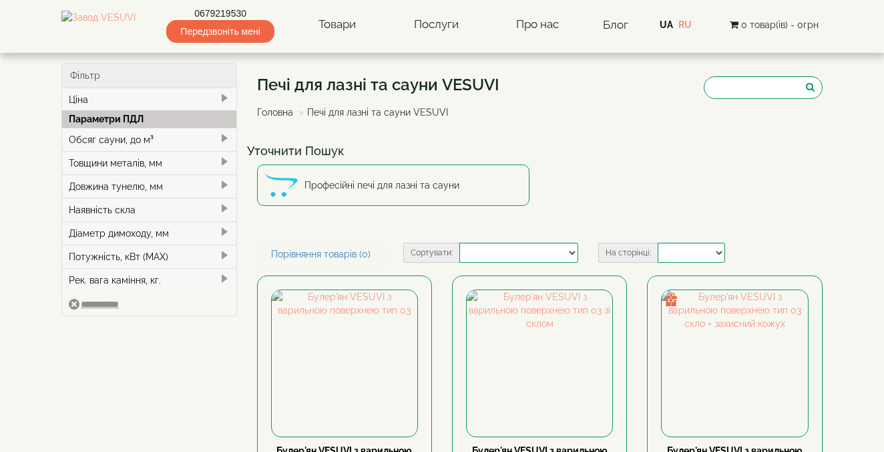
select select
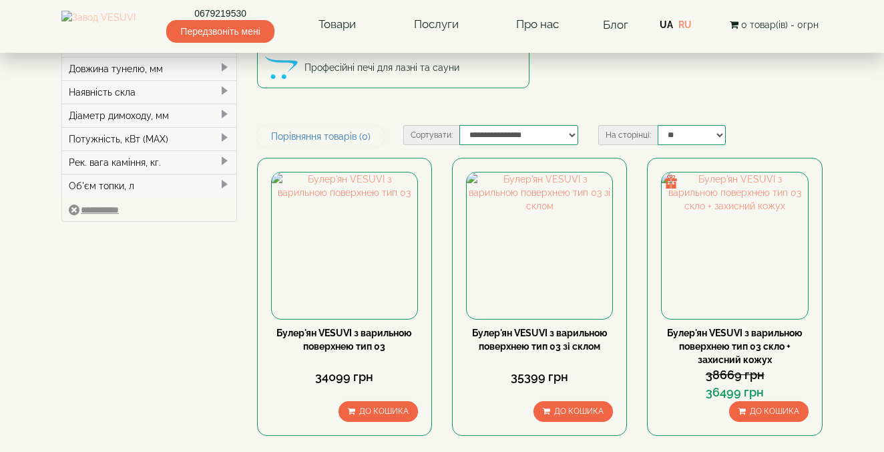
scroll to position [118, 0]
click at [116, 25] on img at bounding box center [98, 25] width 74 height 28
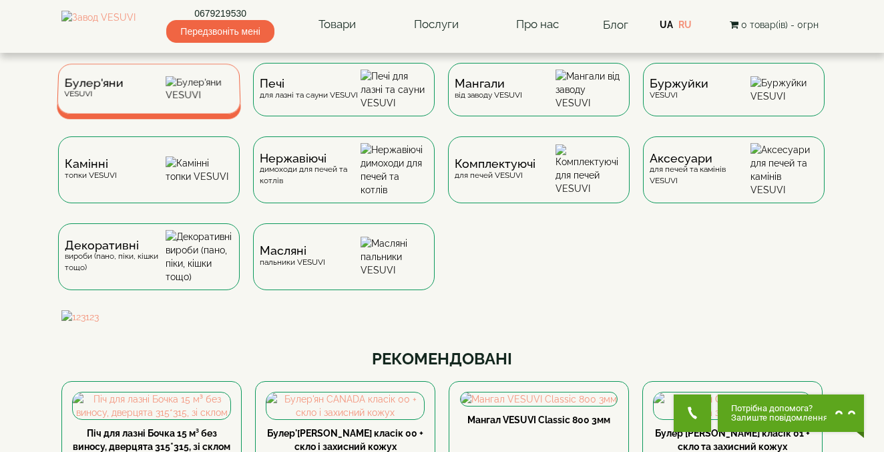
click at [211, 93] on img at bounding box center [200, 88] width 68 height 25
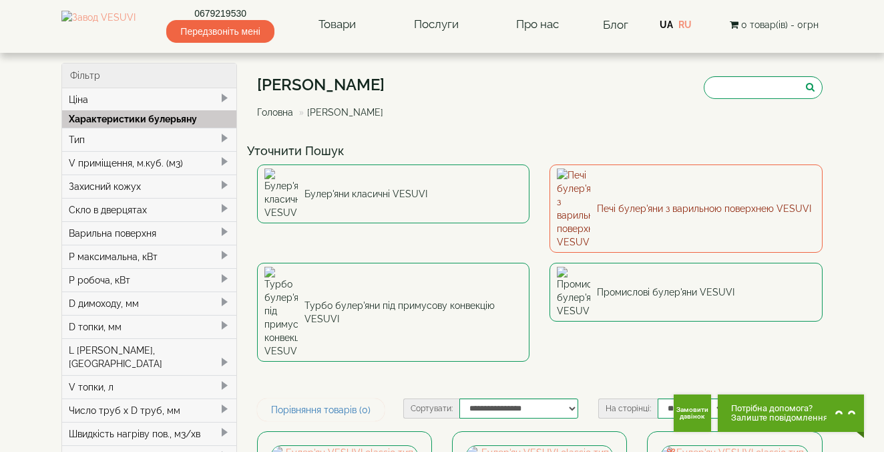
click at [623, 188] on link "Печі булер'яни з варильною поверхнею VESUVI" at bounding box center [686, 208] width 273 height 88
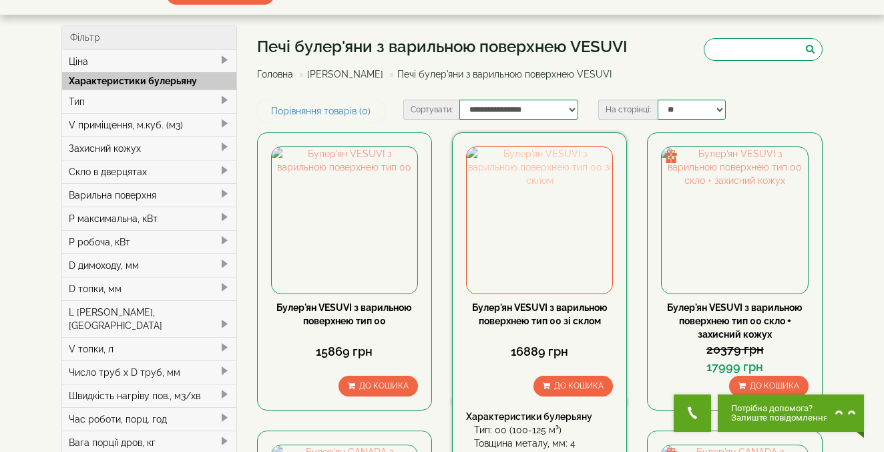
scroll to position [46, 0]
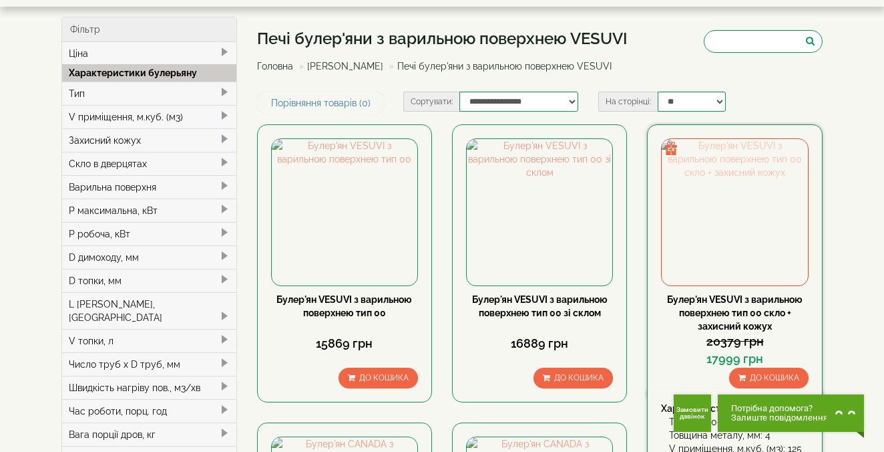
click at [705, 212] on img at bounding box center [735, 212] width 146 height 146
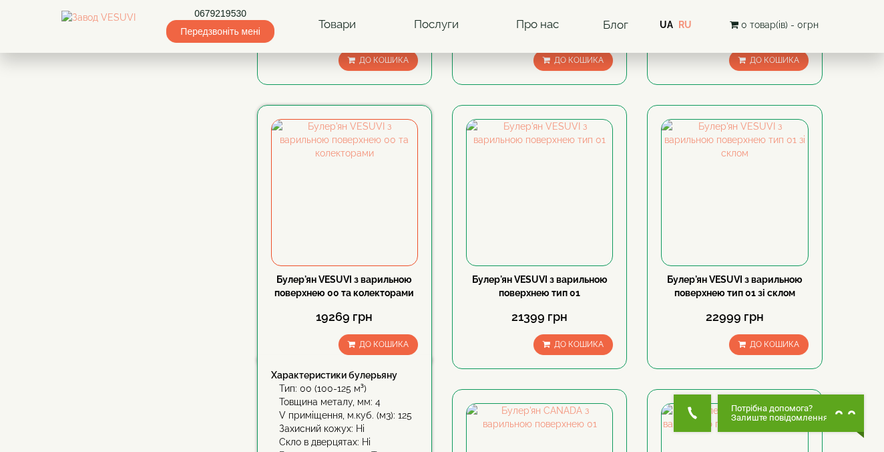
scroll to position [666, 0]
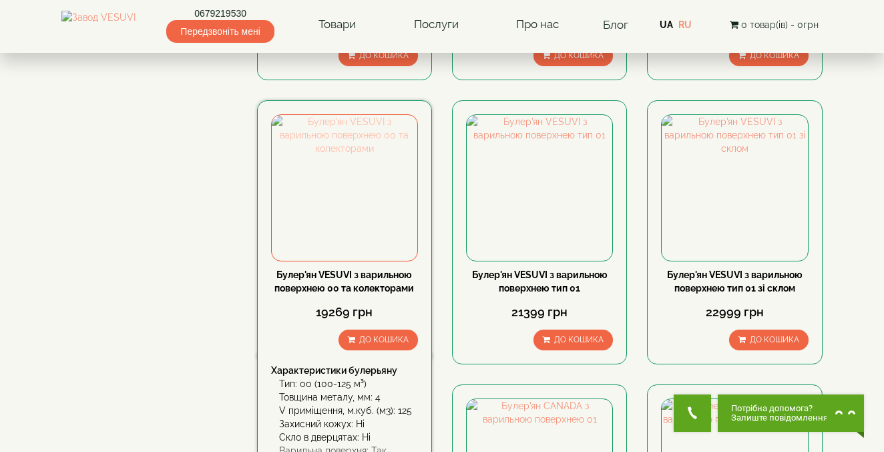
click at [373, 200] on img at bounding box center [345, 188] width 146 height 146
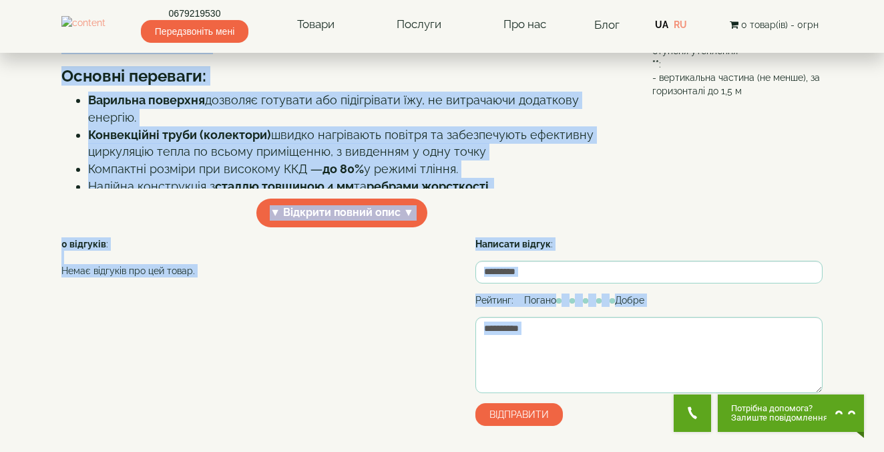
scroll to position [504, 0]
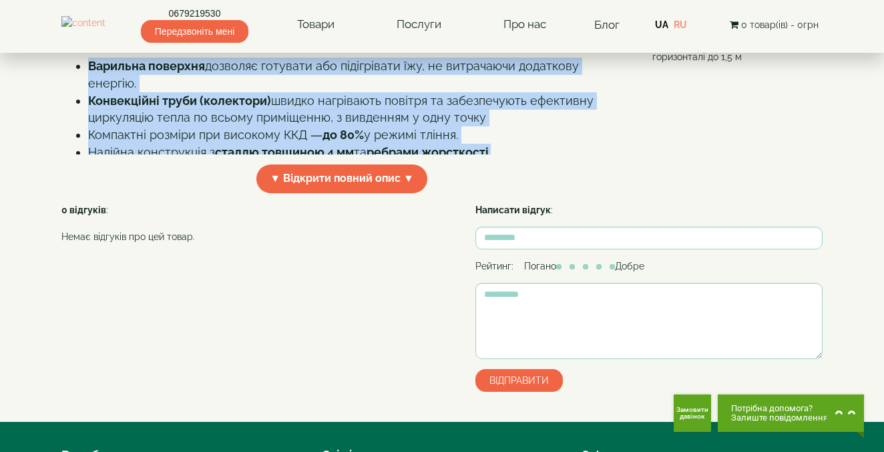
drag, startPoint x: 91, startPoint y: 213, endPoint x: 509, endPoint y: 213, distance: 418.2
click at [509, 154] on div "Булер’ян VESUVI тип 00 з варильною поверхнею та колекторами Булер’ян VESUVI кла…" at bounding box center [341, 20] width 561 height 267
copy div "Булер’ян VESUVI тип 00 з варильною поверхнею та колекторами Булер’ян VESUVI кла…"
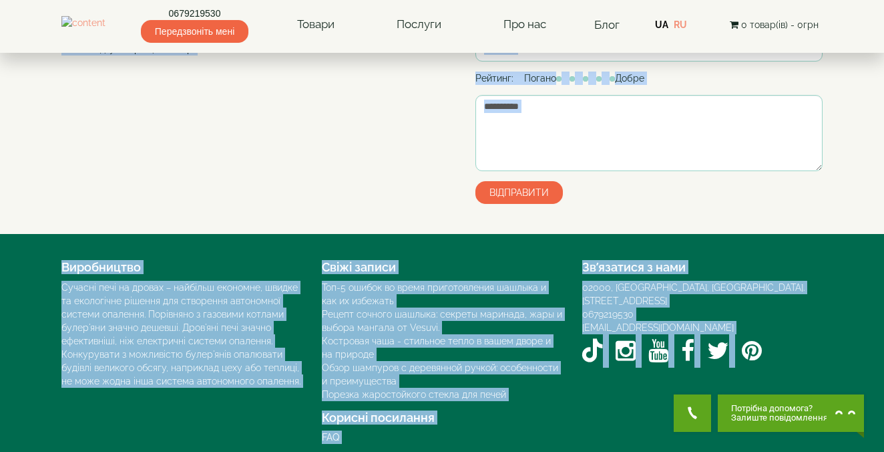
scroll to position [730, 0]
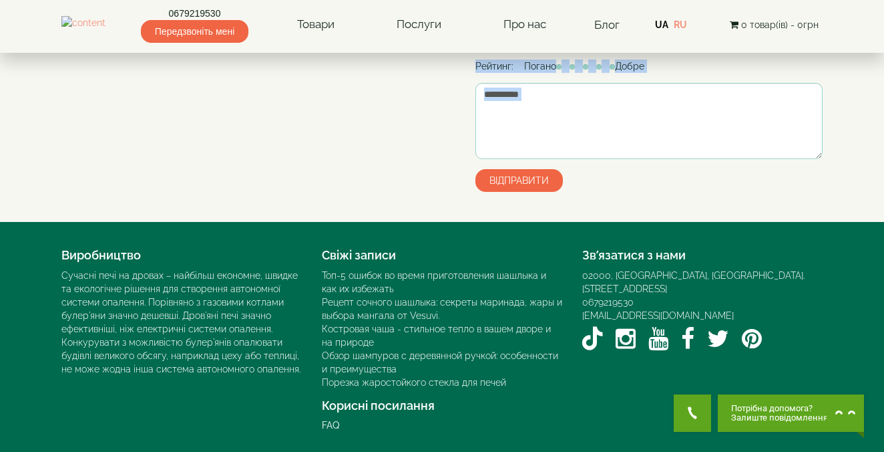
drag, startPoint x: 643, startPoint y: 106, endPoint x: 924, endPoint y: 217, distance: 302.9
click at [367, 142] on div "0 відгуків : Немає відгуків про цей товар. Написати відгук : Рейтинг: Погано До…" at bounding box center [441, 102] width 761 height 198
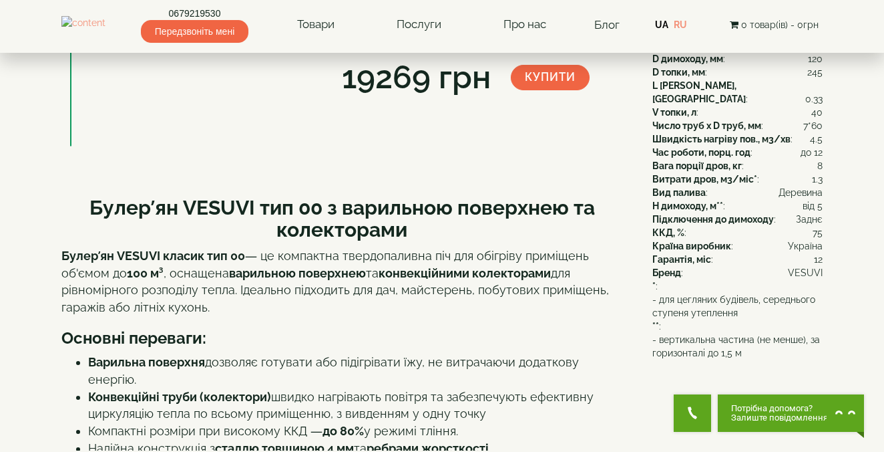
scroll to position [260, 0]
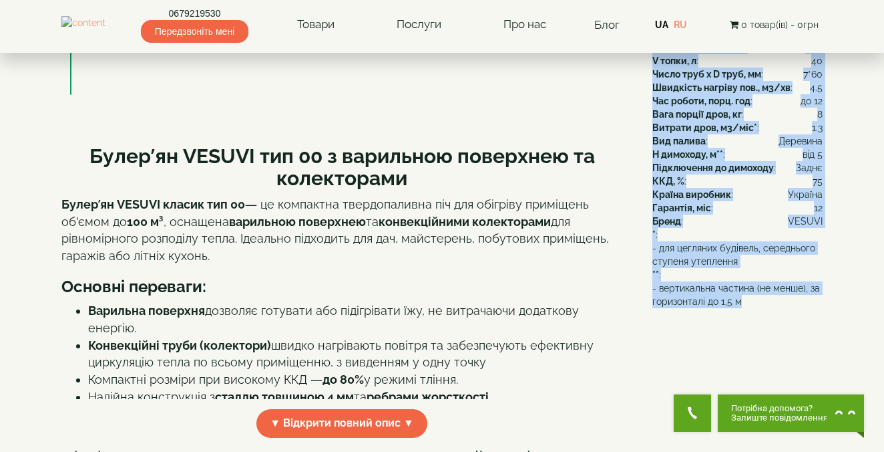
drag, startPoint x: 641, startPoint y: 70, endPoint x: 754, endPoint y: 287, distance: 244.1
click at [754, 287] on div "Розміри Ширина,мм : 500 Довжина,мм : 695 Характеристики булерьяну Тип : 00 (100…" at bounding box center [728, 74] width 190 height 468
copy div "Розміри Ширина,мм : 500 Довжина,мм : 695 Характеристики булерьяну Тип : 00 (100…"
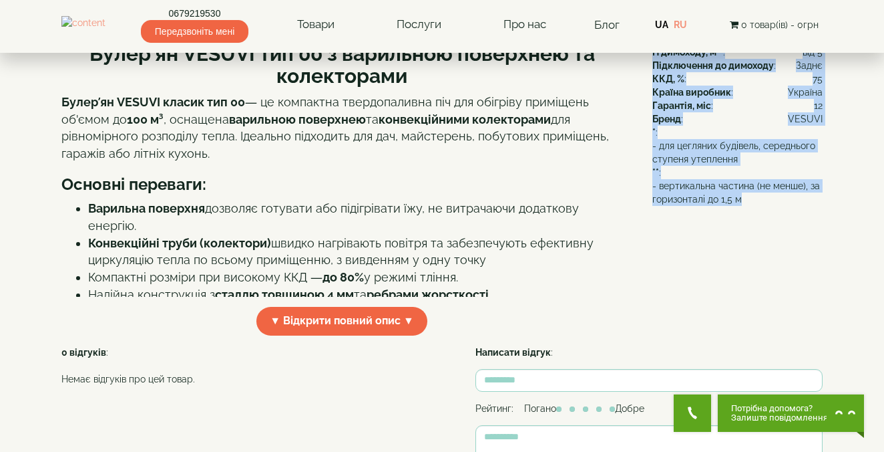
scroll to position [394, 0]
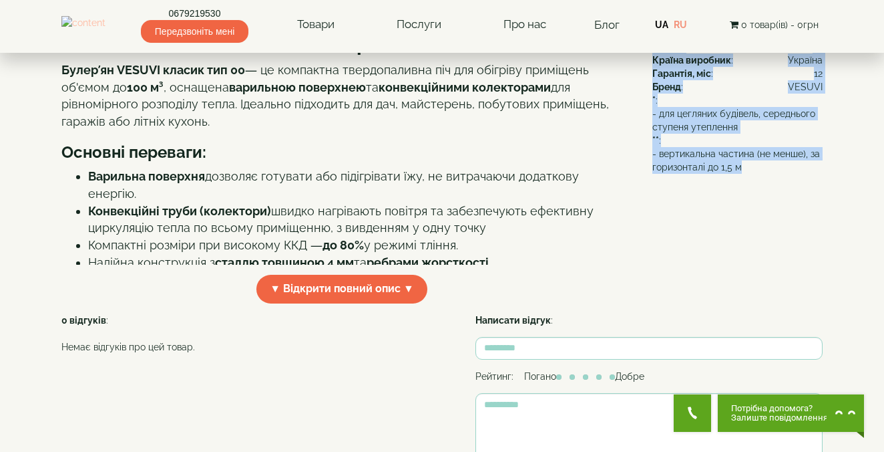
click at [106, 23] on img at bounding box center [83, 24] width 44 height 17
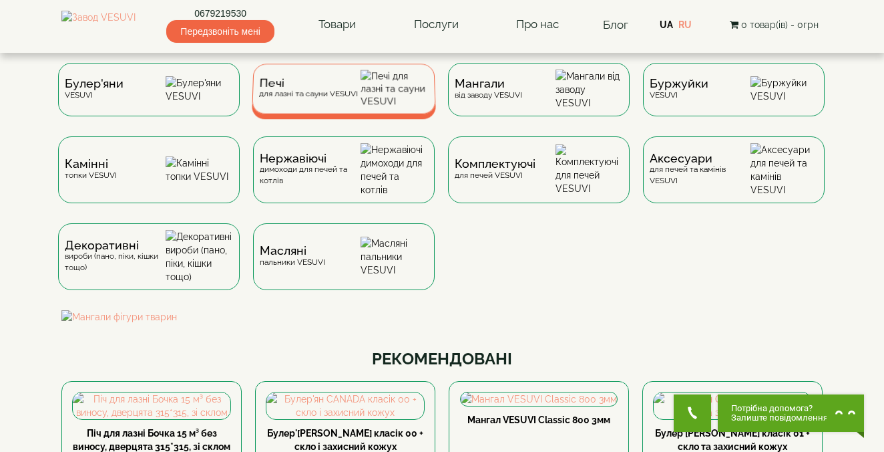
click at [332, 107] on div "Печі для лазні та сауни VESUVI" at bounding box center [344, 88] width 184 height 50
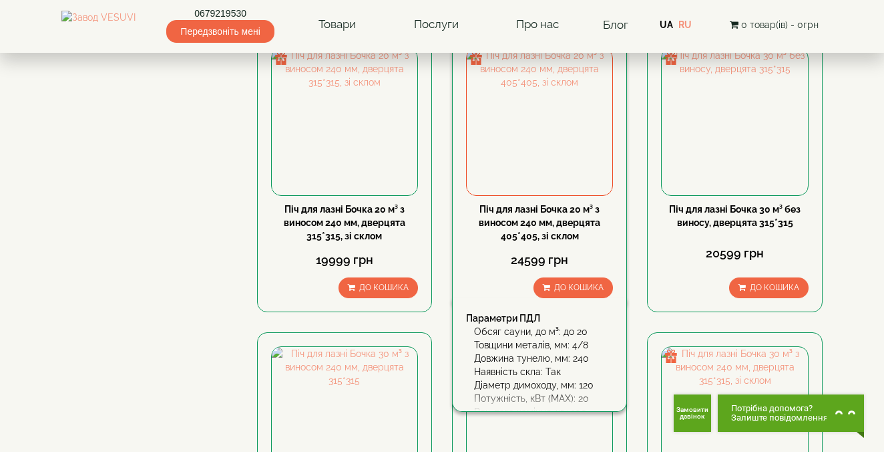
scroll to position [1114, 0]
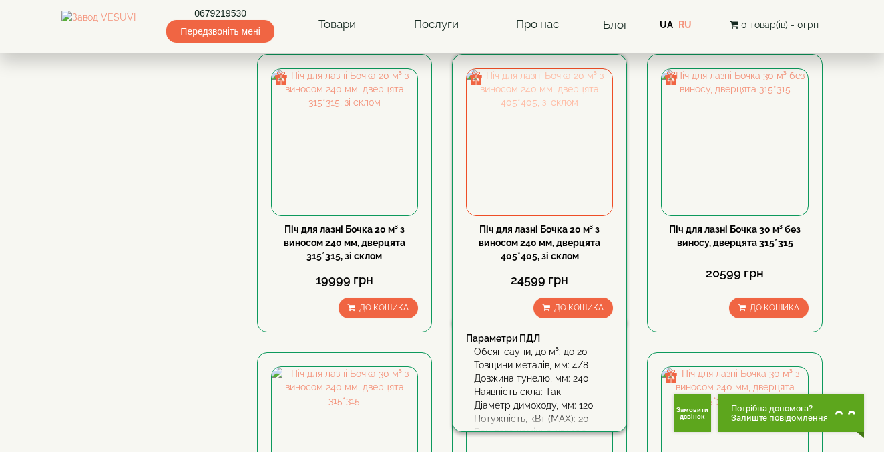
click at [508, 164] on img at bounding box center [540, 142] width 146 height 146
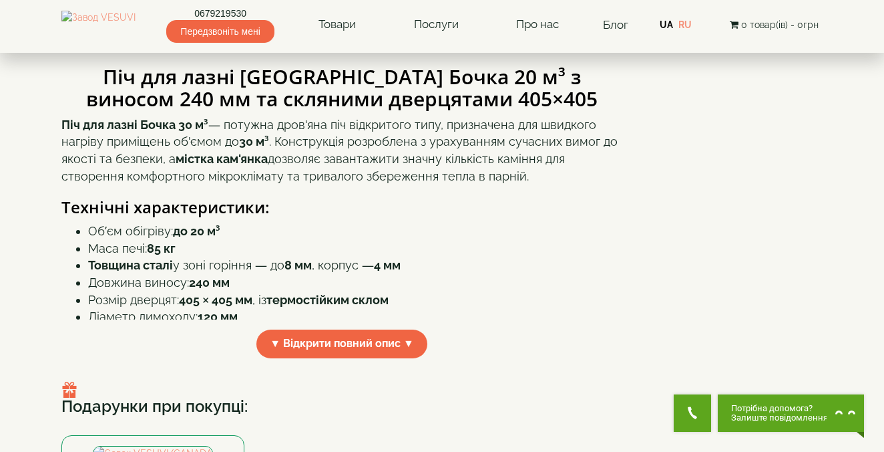
scroll to position [363, 0]
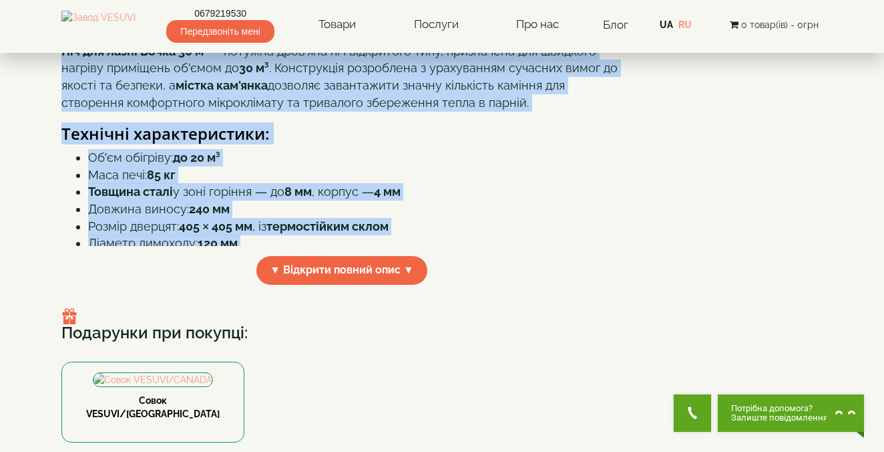
drag, startPoint x: 63, startPoint y: 124, endPoint x: 281, endPoint y: 377, distance: 334.4
click at [281, 295] on div "Піч для лазні CANADA Бочка 20 м³ з виносом 240 мм та скляними дверцятами 405×40…" at bounding box center [346, 137] width 571 height 316
copy div "Піч для лазні CANADA Бочка 20 м³ з виносом 240 мм та скляними дверцятами 405×40…"
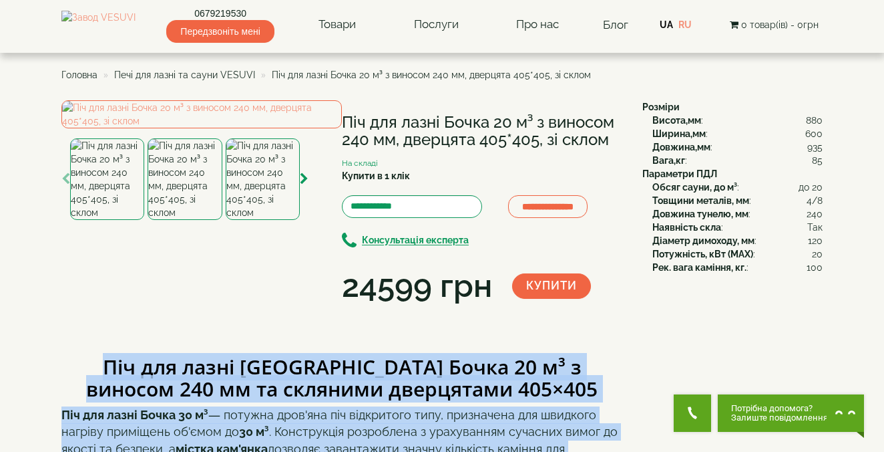
scroll to position [0, 0]
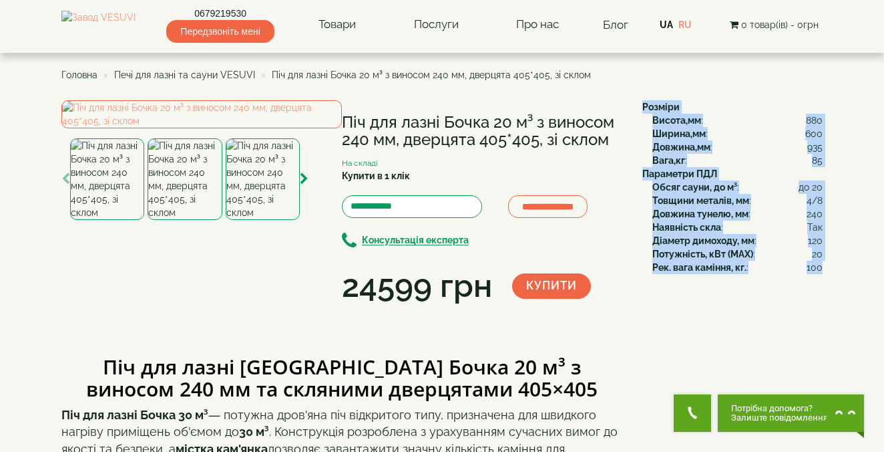
drag, startPoint x: 639, startPoint y: 105, endPoint x: 822, endPoint y: 265, distance: 243.3
click at [822, 265] on div "Розміри Висота,мм : 880 Ширина,мм : 600 Довжина,мм : 935 Вага,кг : 85 Параметри…" at bounding box center [728, 187] width 190 height 174
copy div "Розміри Висота,мм : 880 Ширина,мм : 600 Довжина,мм : 935 Вага,кг : 85 Параметри…"
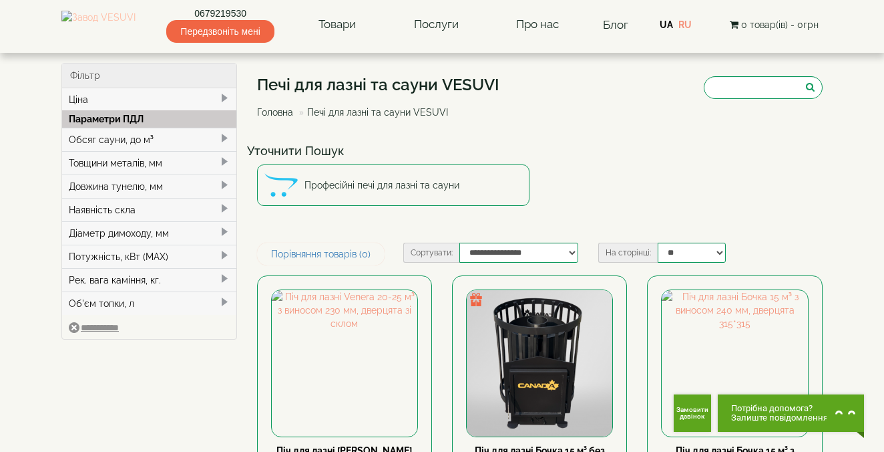
click at [114, 29] on img at bounding box center [98, 25] width 74 height 28
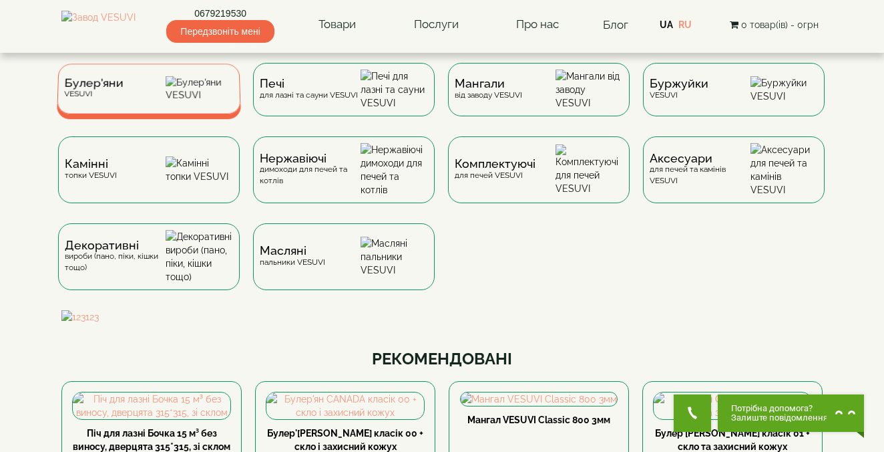
click at [186, 94] on img at bounding box center [200, 88] width 68 height 25
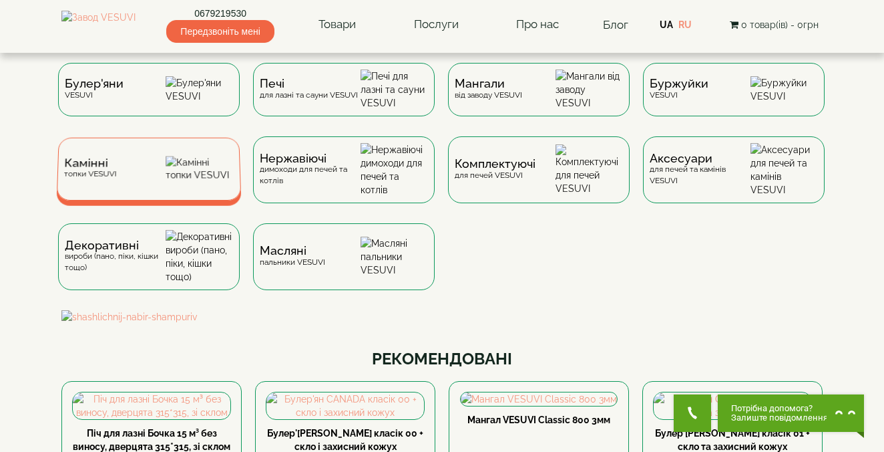
click at [124, 180] on div "Камінні топки VESUVI" at bounding box center [149, 169] width 185 height 63
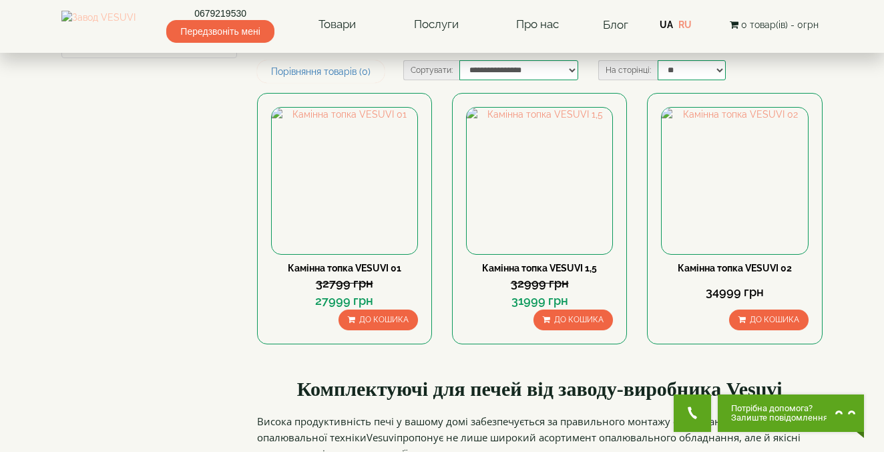
click at [116, 35] on img at bounding box center [98, 25] width 74 height 28
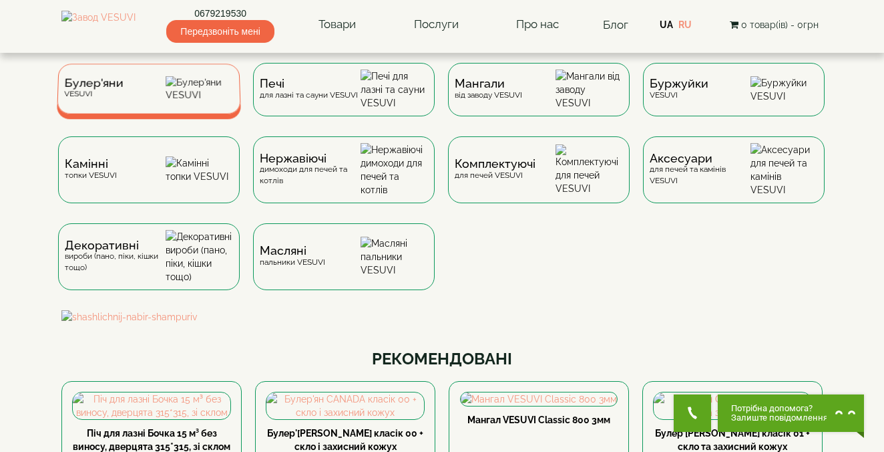
click at [192, 101] on img at bounding box center [200, 88] width 68 height 25
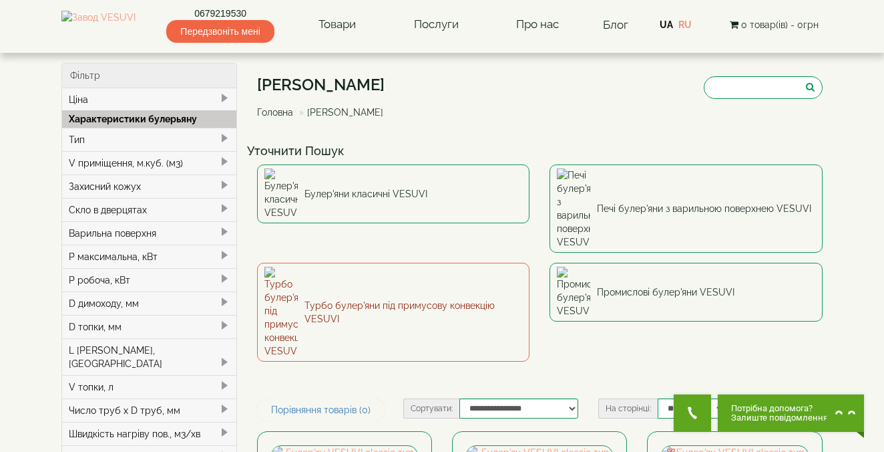
click at [453, 263] on link "Турбо булер'яни під примусову конвекцію VESUVI" at bounding box center [393, 312] width 273 height 99
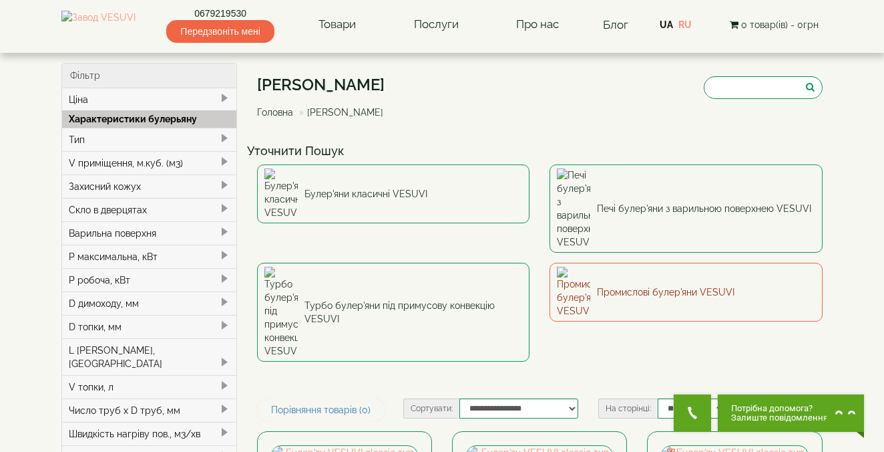
click at [590, 267] on img at bounding box center [573, 292] width 33 height 51
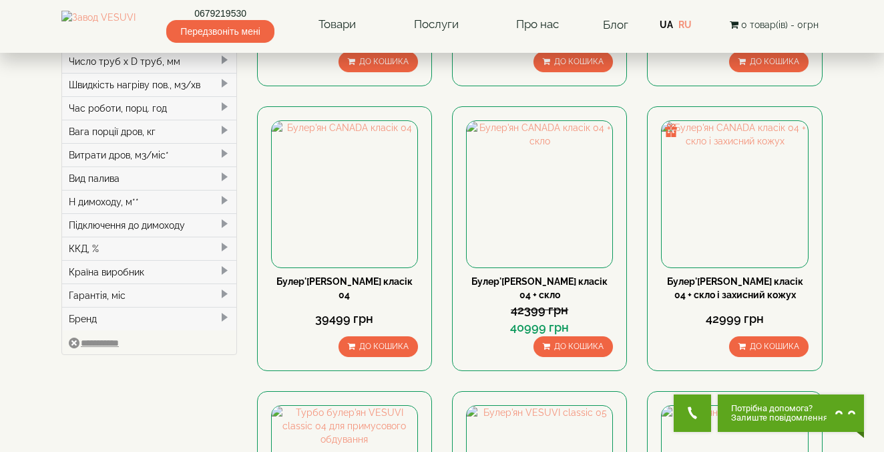
scroll to position [317, 0]
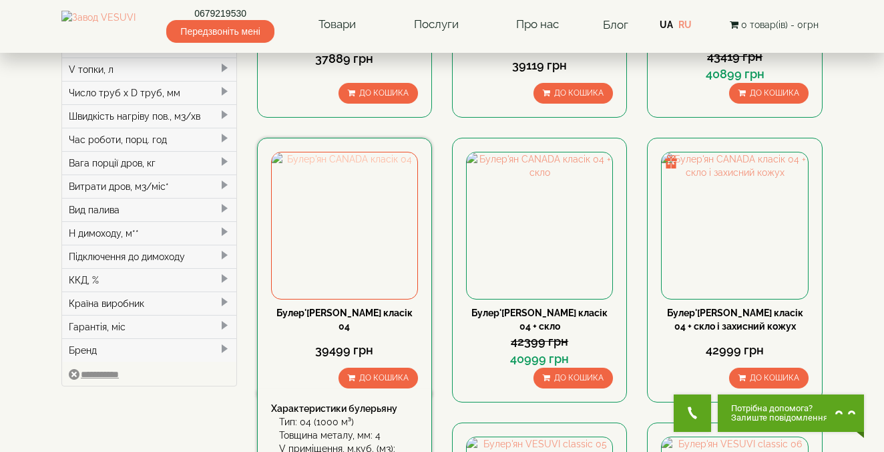
click at [359, 246] on img at bounding box center [345, 225] width 146 height 146
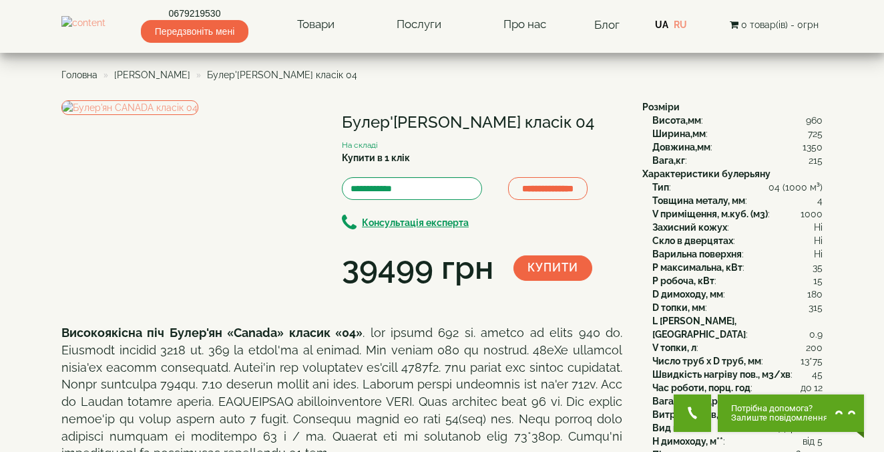
scroll to position [265, 0]
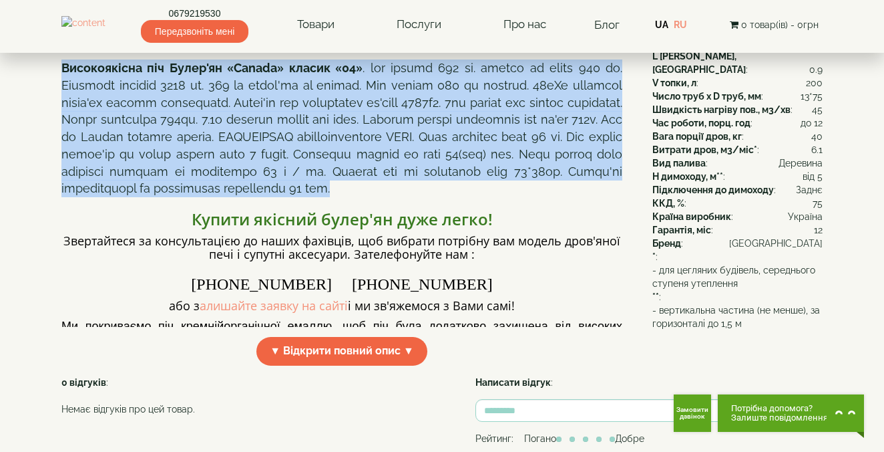
drag, startPoint x: 60, startPoint y: 136, endPoint x: 556, endPoint y: 250, distance: 508.5
click at [555, 258] on div "**********" at bounding box center [442, 215] width 782 height 758
copy p "Високоякісна піч Булер'ян «Canada» класик «04» . вся висота 960 мм. ширина по к…"
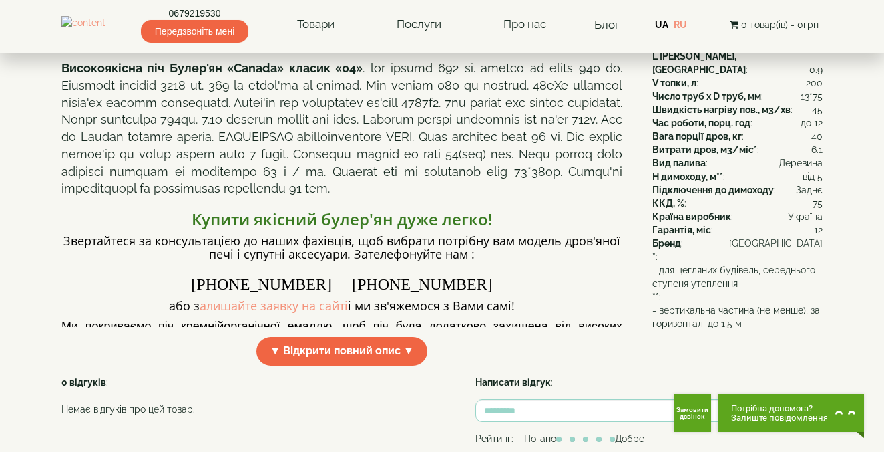
click at [514, 197] on p "Високоякісна піч Булер'ян «Canada» класик «04»" at bounding box center [341, 128] width 561 height 138
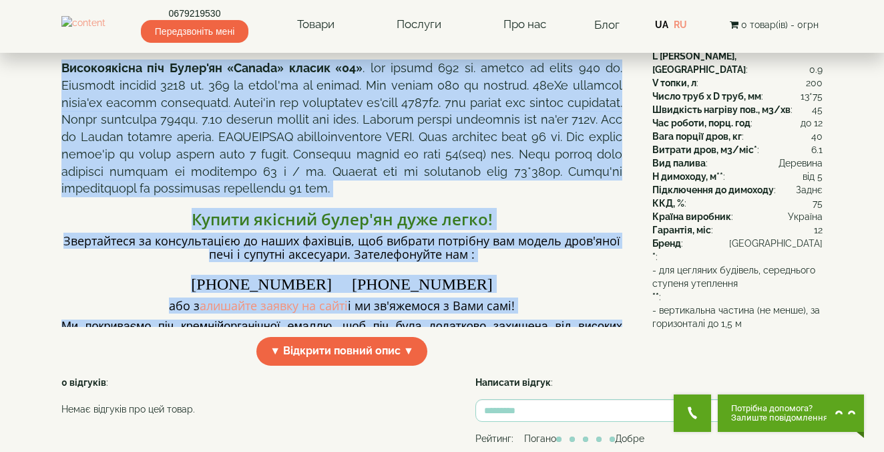
drag, startPoint x: 63, startPoint y: 134, endPoint x: 632, endPoint y: 393, distance: 624.5
click at [632, 375] on div "Високоякісна піч Булер'ян «Canada» класик «04» Купити якісний булер'ян дуже лег…" at bounding box center [346, 217] width 571 height 316
copy div "Високоякісна піч Булер'ян «Canada» класик «04» . вся висота 960 мм. ширина по к…"
click at [297, 186] on p "Високоякісна піч Булер'ян «Canada» класик «04»" at bounding box center [341, 128] width 561 height 138
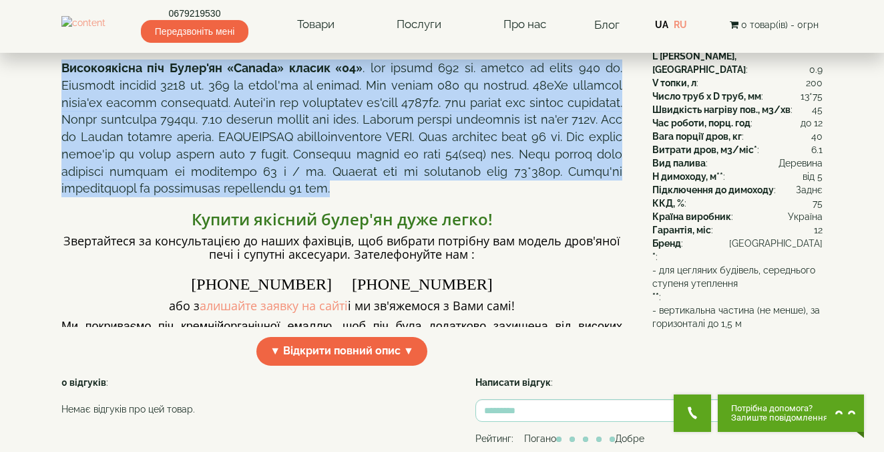
drag, startPoint x: 58, startPoint y: 134, endPoint x: 512, endPoint y: 255, distance: 469.4
click at [512, 256] on div "**********" at bounding box center [442, 215] width 782 height 758
copy p "Високоякісна піч Булер'ян «Canada» класик «04» . вся висота 960 мм. ширина по к…"
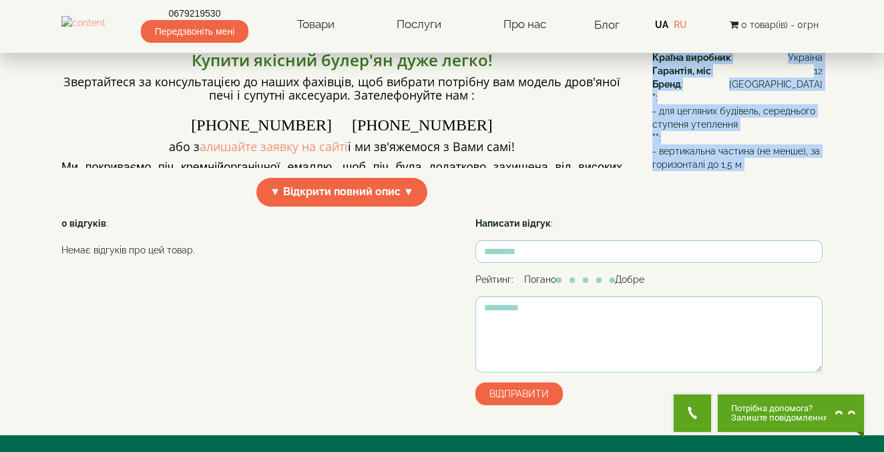
scroll to position [421, 0]
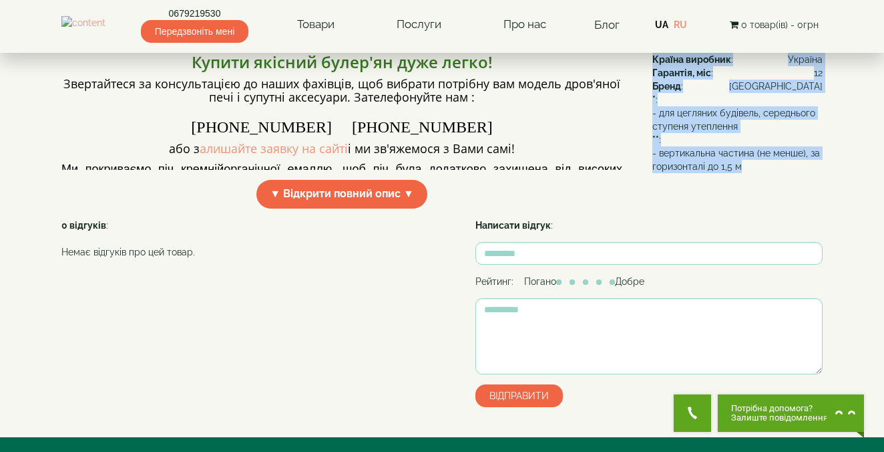
drag, startPoint x: 643, startPoint y: 101, endPoint x: 753, endPoint y: 154, distance: 123.1
copy div "Розміри Висота,мм : 960 Ширина,мм : 725 Довжина,мм : 1350 Вага,кг : 215 Характе…"
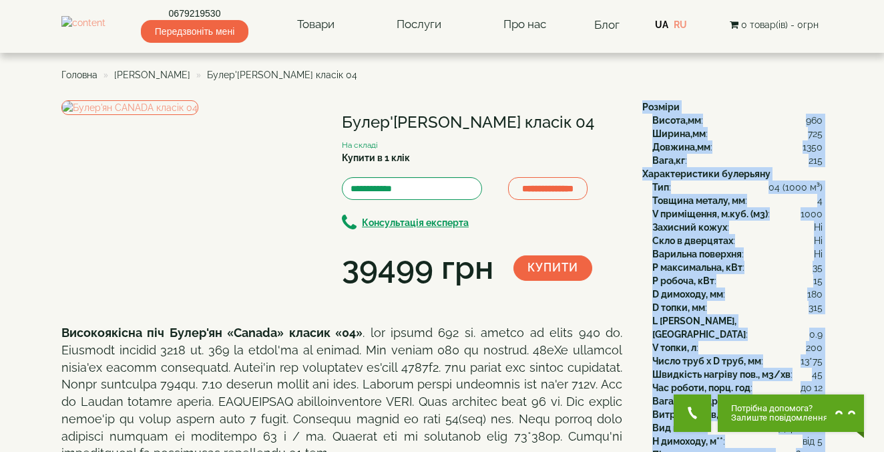
scroll to position [0, 0]
click at [106, 33] on img at bounding box center [83, 24] width 44 height 17
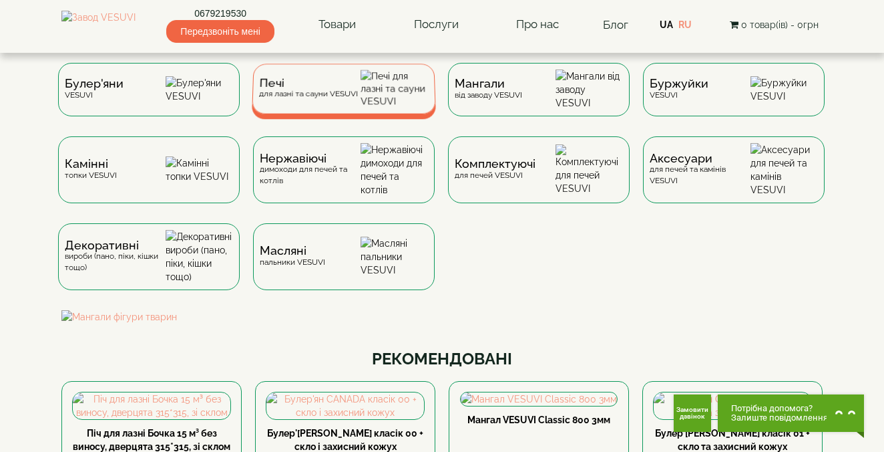
click at [325, 99] on div "Печі для лазні та сауни VESUVI" at bounding box center [308, 88] width 99 height 21
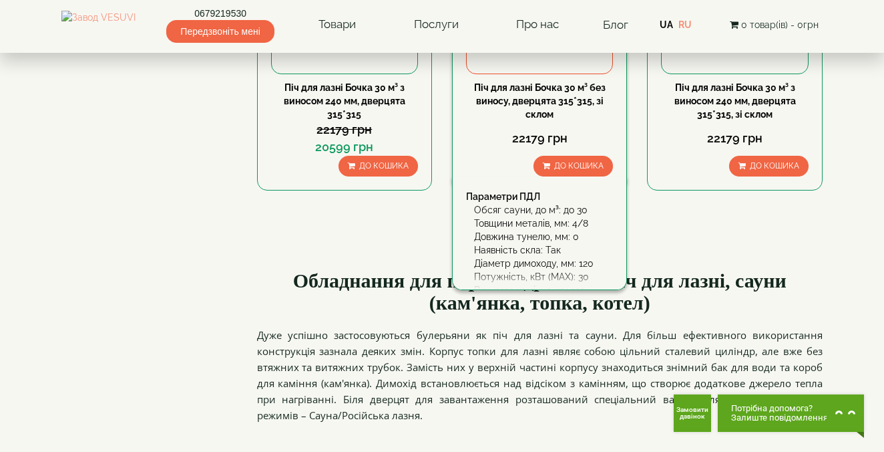
scroll to position [1576, 0]
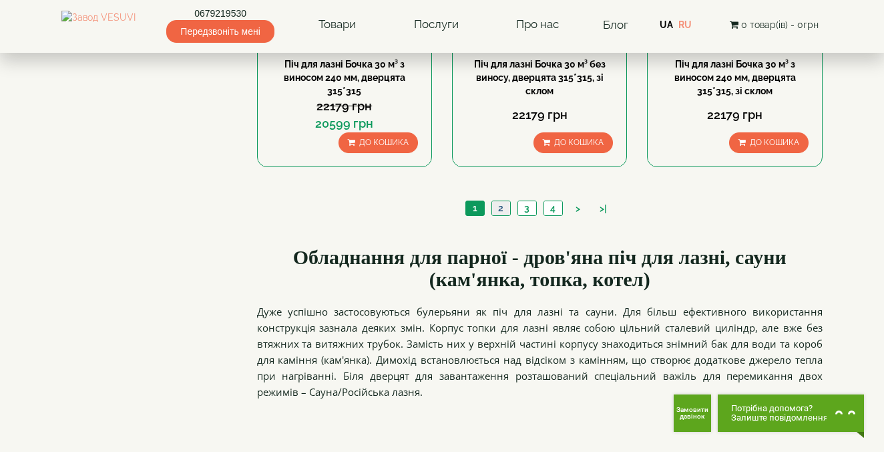
click at [503, 204] on link "2" at bounding box center [501, 208] width 19 height 14
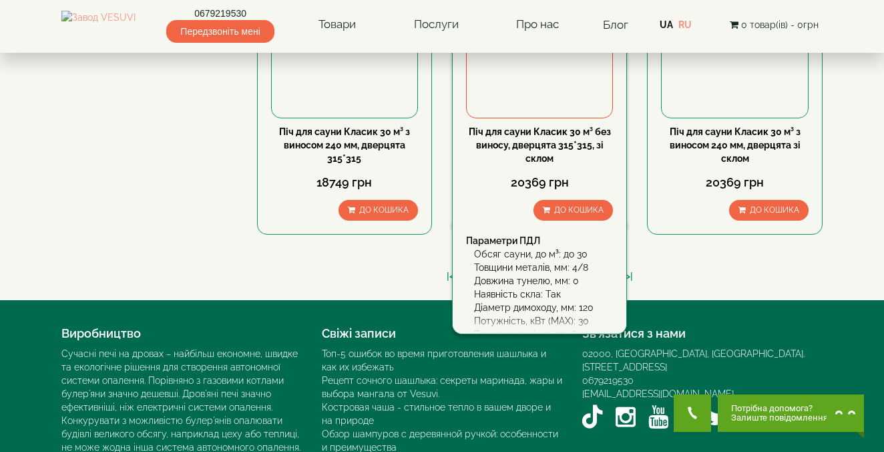
scroll to position [1510, 0]
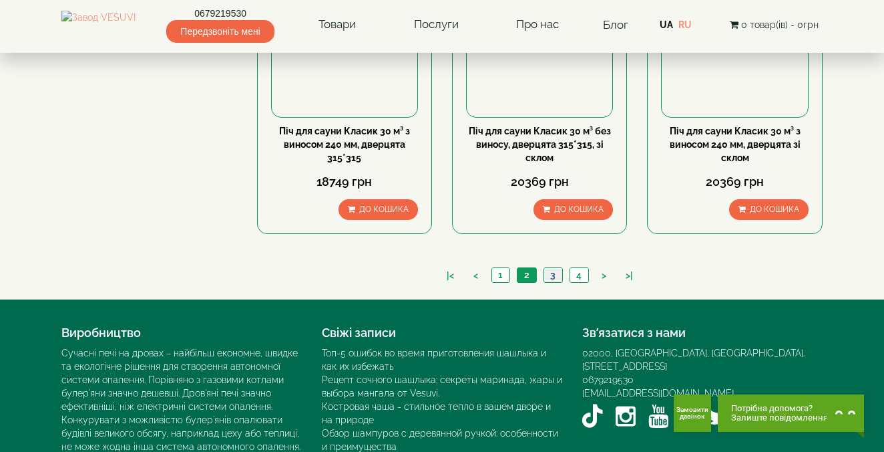
click at [553, 273] on link "3" at bounding box center [553, 275] width 19 height 14
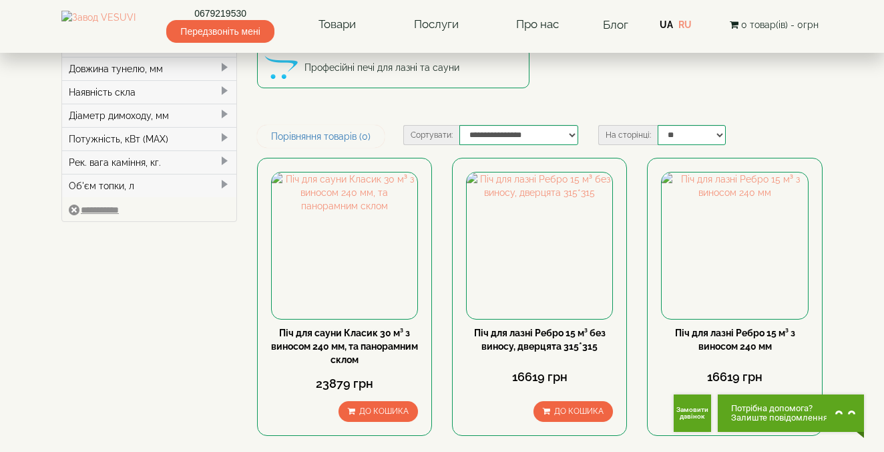
scroll to position [130, 0]
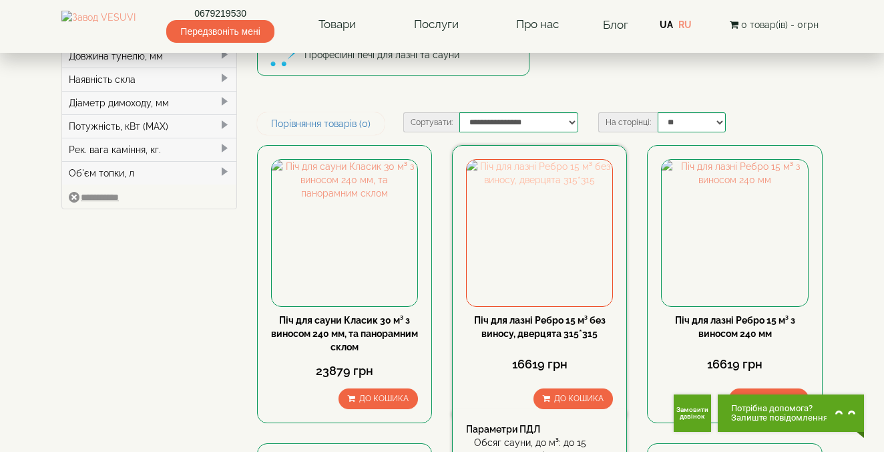
click at [507, 244] on img at bounding box center [540, 233] width 146 height 146
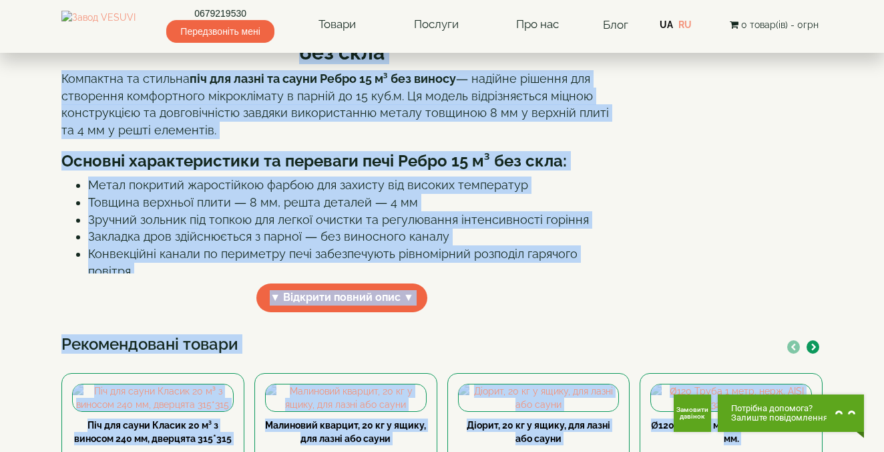
scroll to position [452, 0]
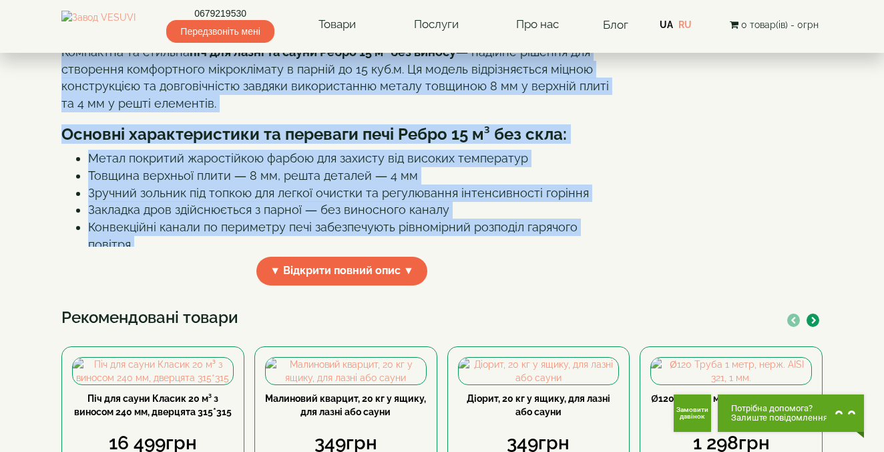
drag, startPoint x: 64, startPoint y: 210, endPoint x: 586, endPoint y: 253, distance: 523.5
click at [600, 246] on div "Піч для лазні Ребро 15 м³ без виносу, дверця 315×315 без скла Компактна та стил…" at bounding box center [341, 112] width 561 height 267
copy div "Lor ips dolor Sitam 32 c³ adi elitse, doeius 294×285 tem inci Utlaboree do magn…"
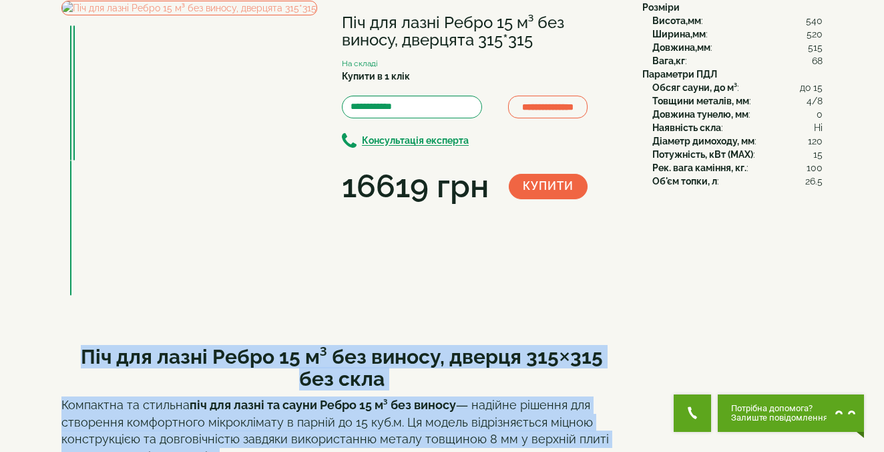
scroll to position [59, 0]
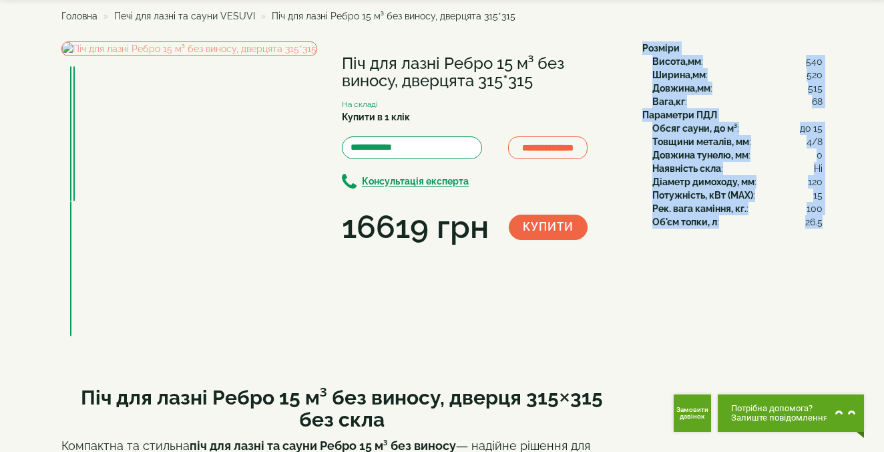
drag, startPoint x: 645, startPoint y: 44, endPoint x: 822, endPoint y: 221, distance: 250.3
click at [822, 221] on div "Розміри Висота,мм : 540 Ширина,мм : 520 Довжина,мм : 515 Вага,кг : 68 Параметри…" at bounding box center [728, 134] width 190 height 187
copy div "Розміри Висота,мм : 540 Ширина,мм : 520 Довжина,мм : 515 Вага,кг : 68 Параметри…"
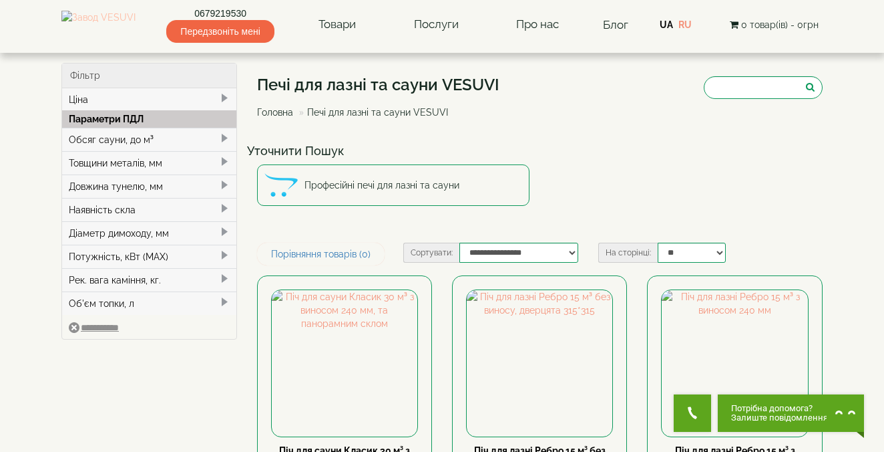
click at [130, 32] on img at bounding box center [98, 25] width 74 height 28
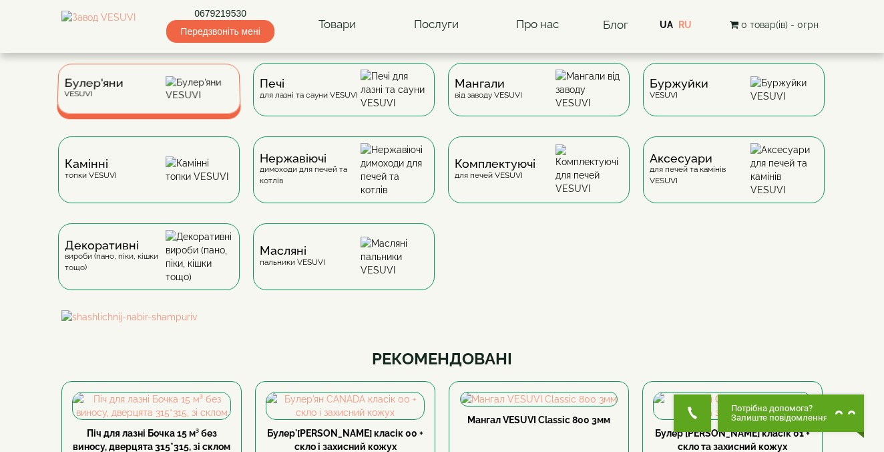
click at [176, 108] on div "Булер'яни VESUVI" at bounding box center [149, 88] width 184 height 50
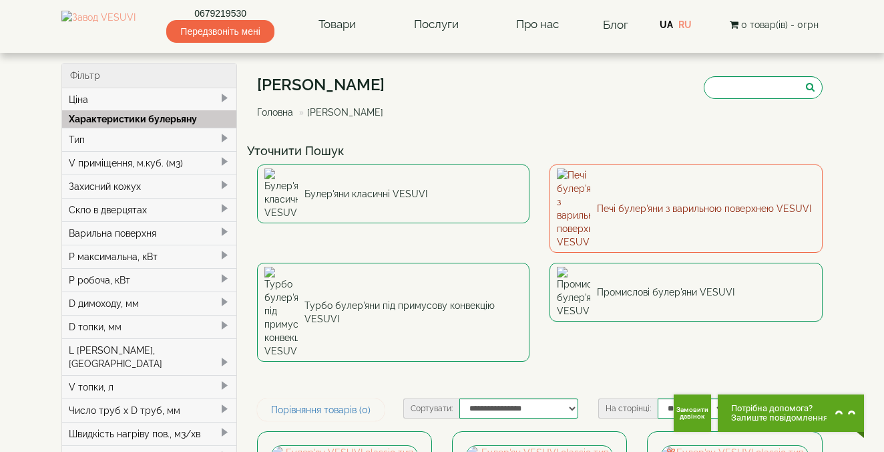
click at [578, 189] on img at bounding box center [573, 208] width 33 height 80
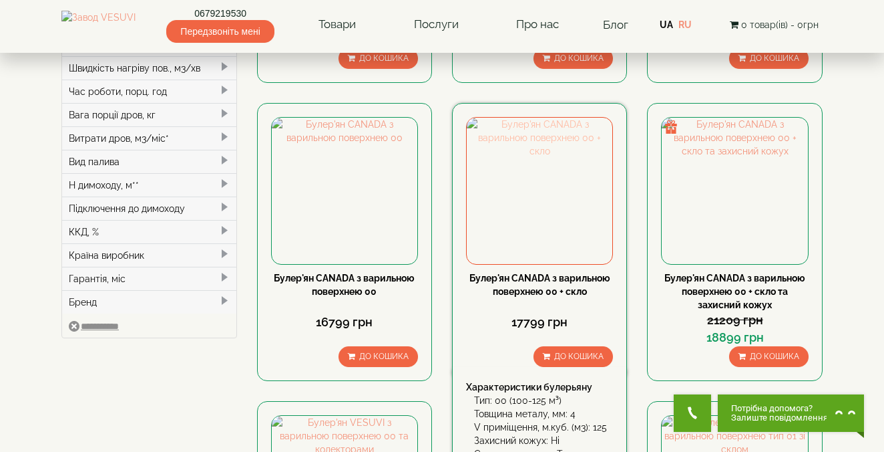
scroll to position [368, 0]
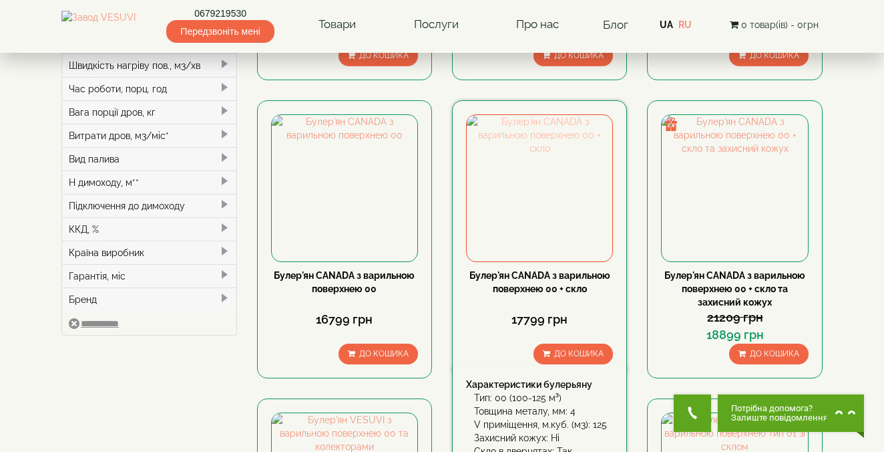
click at [520, 202] on img at bounding box center [540, 188] width 146 height 146
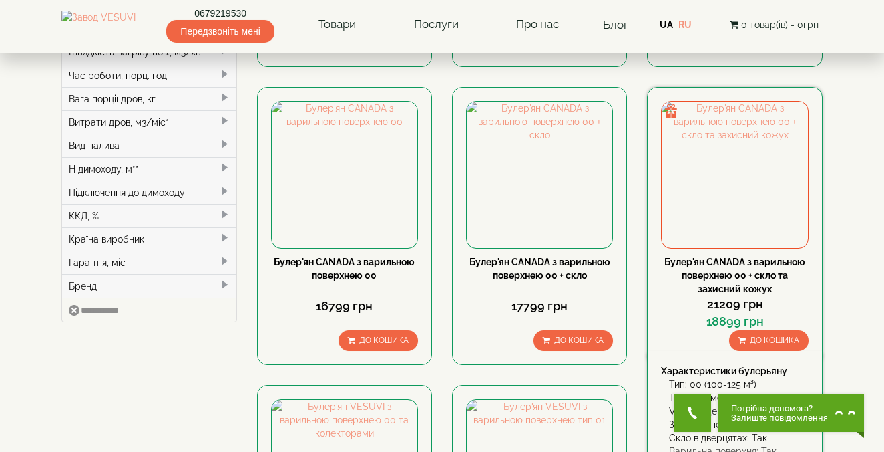
scroll to position [381, 0]
click at [713, 200] on img at bounding box center [735, 175] width 146 height 146
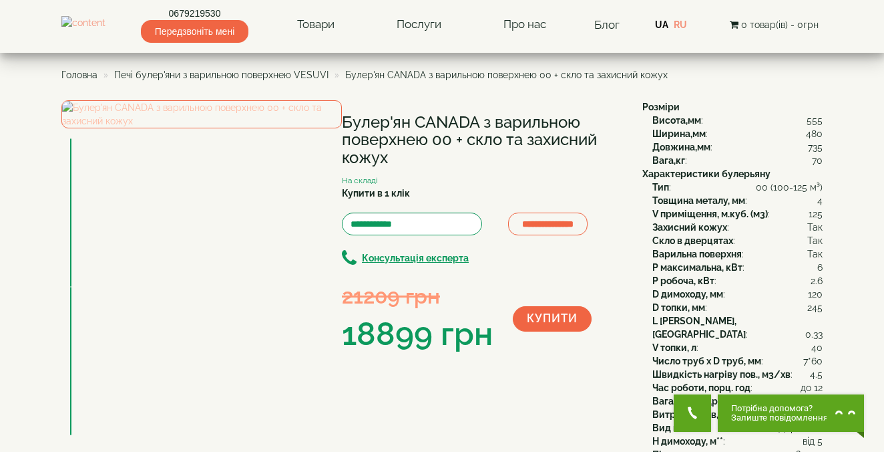
scroll to position [289, 0]
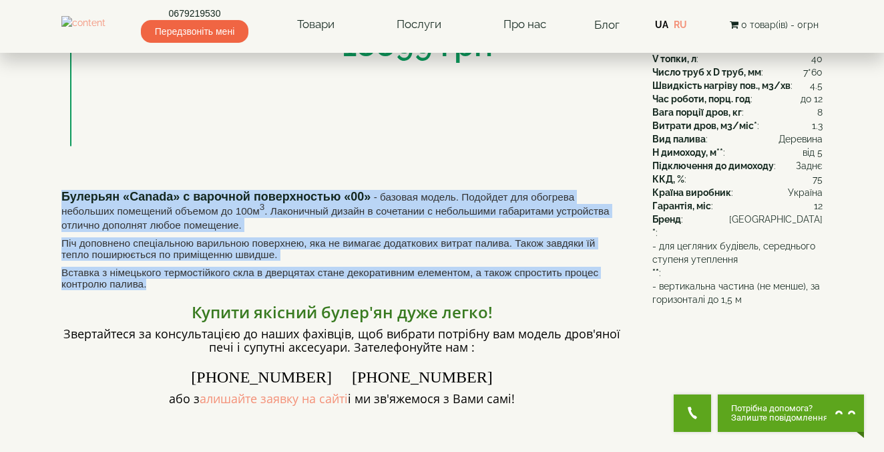
drag, startPoint x: 61, startPoint y: 184, endPoint x: 439, endPoint y: 276, distance: 389.0
copy div "Булерьян «Canada» с варочной поверхностью «00»﻿ - базовая модель. Подойдет для …"
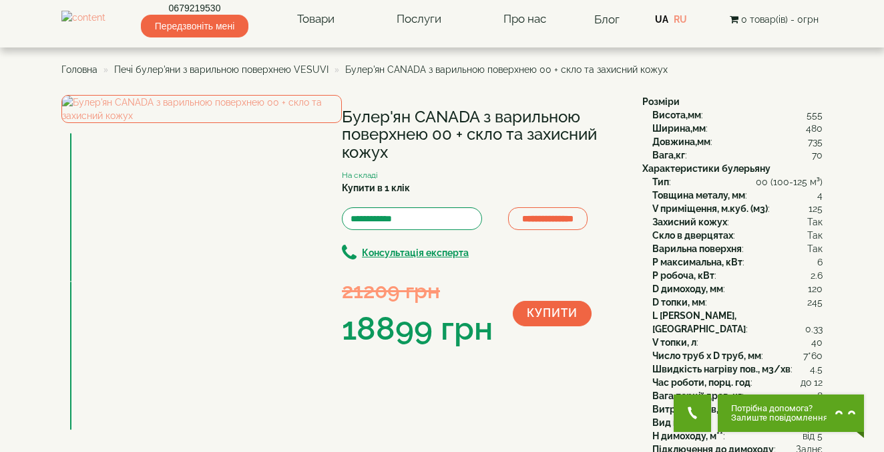
scroll to position [0, 0]
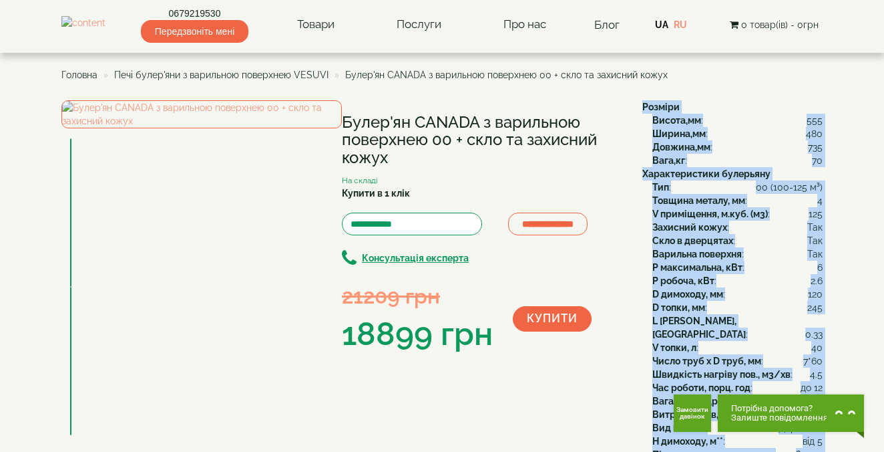
drag, startPoint x: 741, startPoint y: 365, endPoint x: 644, endPoint y: 110, distance: 273.2
click at [644, 110] on div "Розміри Висота,мм : 555 Ширина,мм : 480 Довжина,мм : 735 Вага,кг : 70 Характери…" at bounding box center [728, 347] width 190 height 494
copy div "Loremip Dolors,am : 579 Consec,ad : 698 Elitsed,do : 179 Eius,te : 05 Incididun…"
